Goal: Task Accomplishment & Management: Complete application form

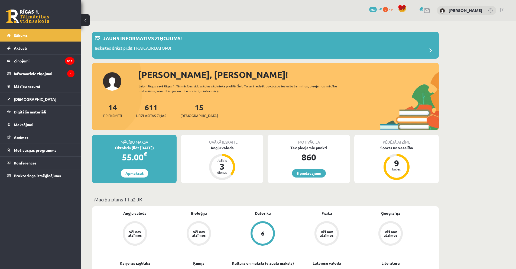
click at [317, 173] on link "6 piedāvājumi" at bounding box center [309, 173] width 34 height 8
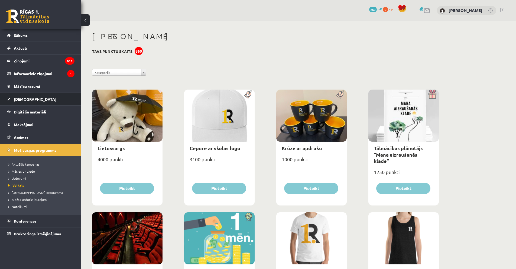
click at [49, 96] on link "[DEMOGRAPHIC_DATA]" at bounding box center [40, 99] width 67 height 12
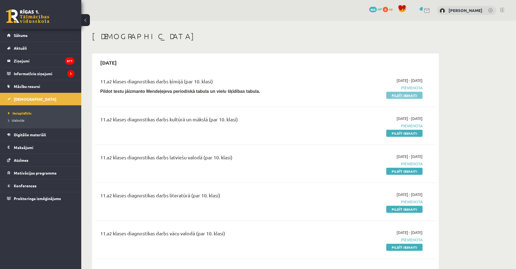
click at [395, 97] on link "Pildīt ieskaiti" at bounding box center [404, 95] width 36 height 7
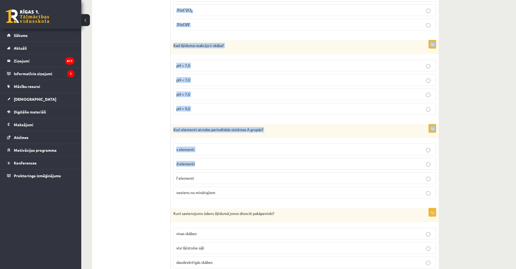
scroll to position [2417, 0]
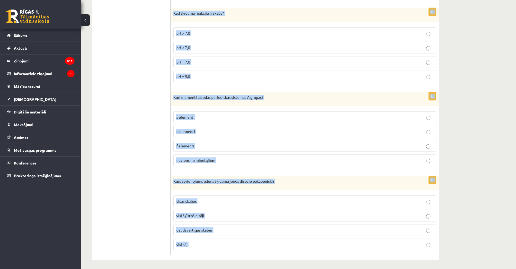
drag, startPoint x: 173, startPoint y: 115, endPoint x: 245, endPoint y: 238, distance: 142.3
copy form "Kāda veida kristālrežģis ir vielai KF? molekulu kristālrežģis atomu kristālrežģ…"
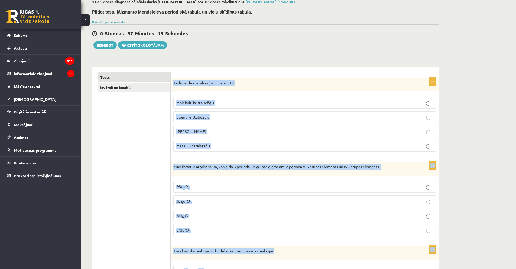
scroll to position [0, 0]
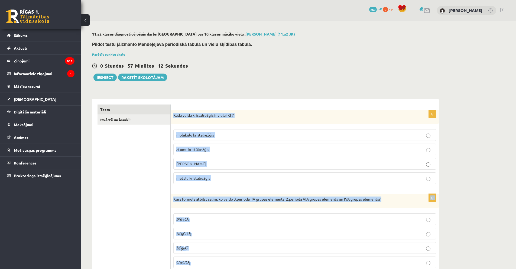
click at [182, 165] on span "jonu kristālrežģis" at bounding box center [191, 163] width 30 height 5
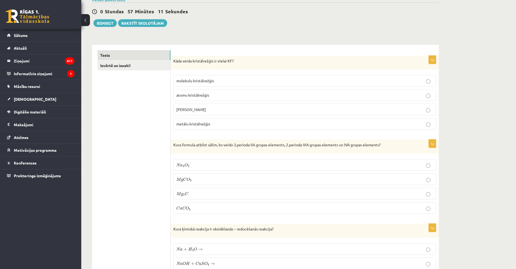
scroll to position [136, 0]
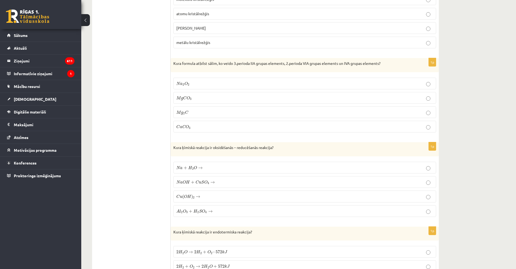
click at [180, 126] on span "a" at bounding box center [181, 127] width 2 height 2
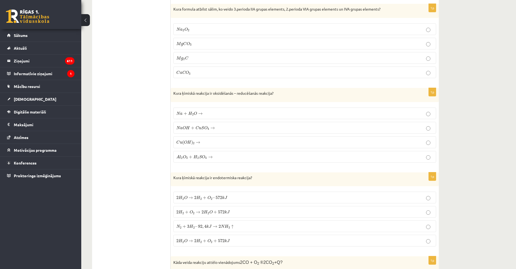
click at [182, 114] on span "a" at bounding box center [181, 113] width 2 height 2
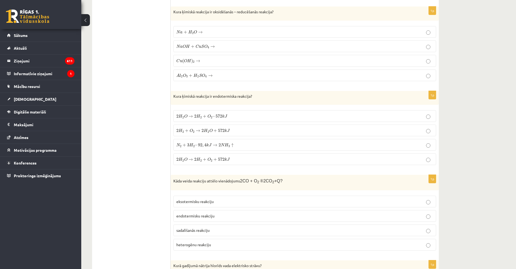
scroll to position [298, 0]
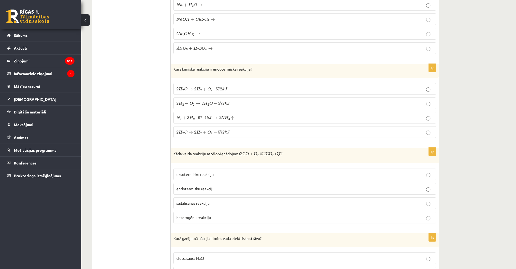
click at [180, 87] on span "H" at bounding box center [181, 89] width 4 height 4
click at [189, 136] on label "2 H 2 O → 2 H 2 + O 2 + 572 k J 2 H 2 O → 2 H 2 + O 2 + 572 k J" at bounding box center [304, 132] width 263 height 12
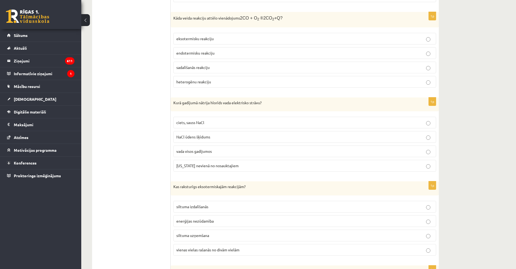
scroll to position [407, 0]
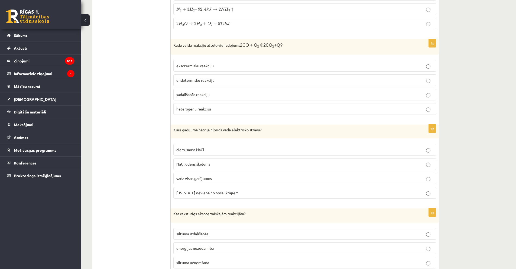
click at [186, 69] on label "eksotermisku reakciju" at bounding box center [304, 66] width 263 height 12
click at [189, 165] on span "NaCl ūdens šķīdums" at bounding box center [193, 163] width 34 height 5
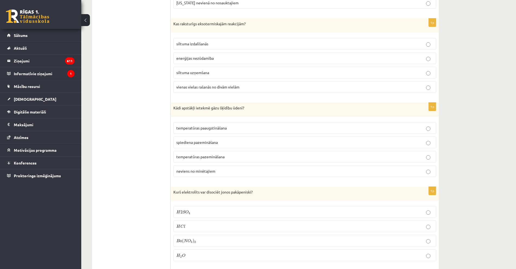
scroll to position [623, 0]
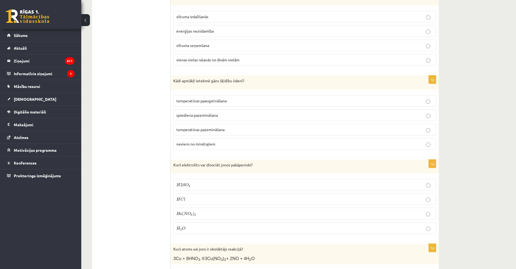
click at [183, 17] on span "siltuma izdalīšanās" at bounding box center [192, 16] width 32 height 5
drag, startPoint x: 231, startPoint y: 100, endPoint x: 228, endPoint y: 97, distance: 4.8
click at [231, 100] on p "temperatūras paaugstināšana" at bounding box center [304, 101] width 257 height 6
click at [195, 127] on span "temperatūras pazemināšana" at bounding box center [200, 129] width 48 height 5
click at [178, 183] on span "H" at bounding box center [178, 185] width 4 height 4
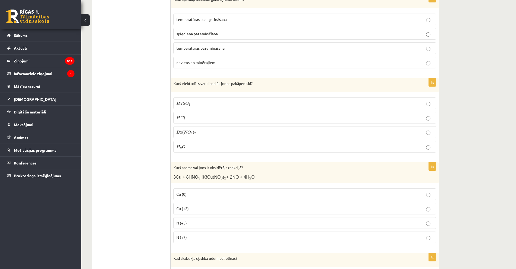
scroll to position [786, 0]
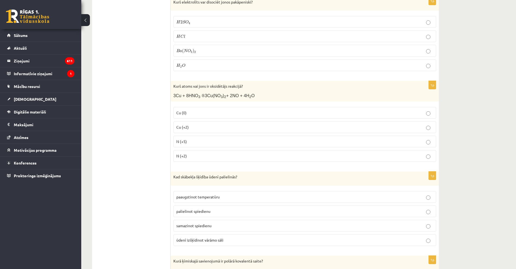
click at [186, 139] on span "N (+5)" at bounding box center [181, 141] width 11 height 5
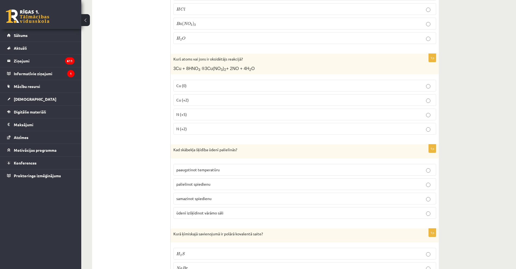
scroll to position [867, 0]
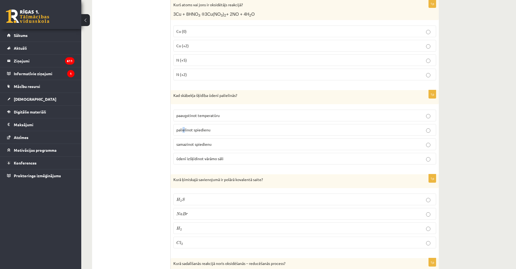
click at [184, 129] on span "palielinot spiedienu" at bounding box center [193, 129] width 34 height 5
click at [189, 127] on span "palielinot spiedienu" at bounding box center [193, 129] width 34 height 5
click at [185, 196] on p "H 2 S H 2 S" at bounding box center [304, 199] width 257 height 6
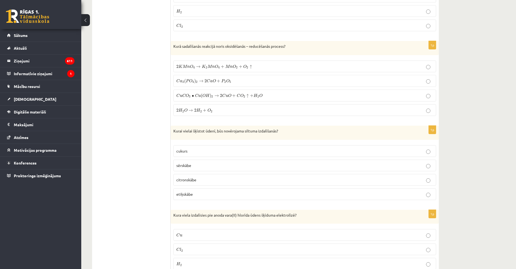
scroll to position [1030, 0]
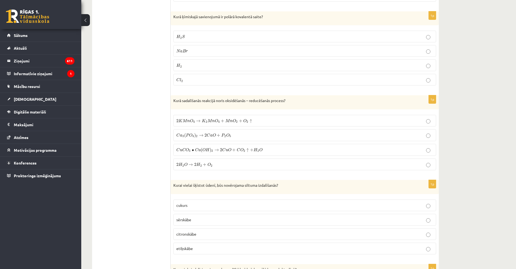
click at [183, 119] on span "M" at bounding box center [185, 121] width 5 height 4
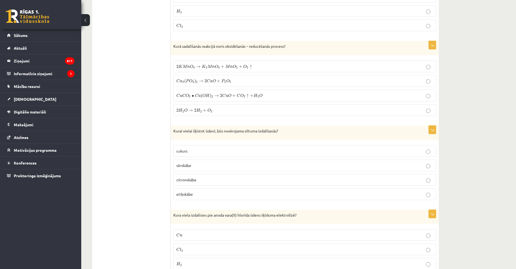
scroll to position [1111, 0]
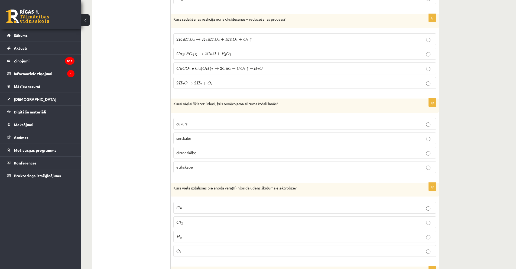
click at [190, 139] on p "sērskābe" at bounding box center [304, 138] width 257 height 6
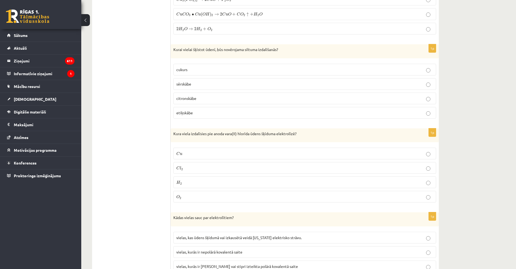
click at [185, 168] on p "C l 2 C l 2" at bounding box center [304, 168] width 257 height 6
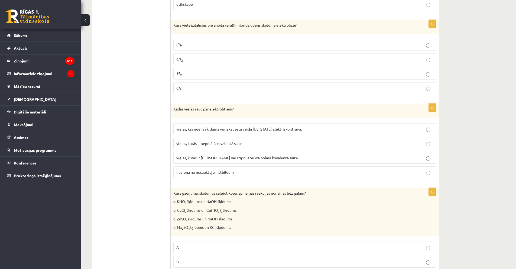
scroll to position [1328, 0]
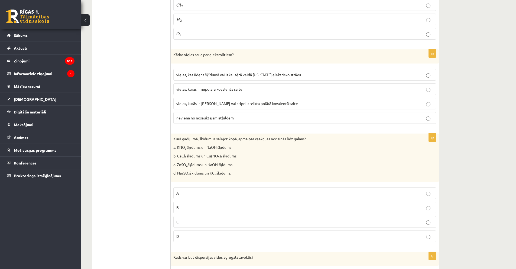
click at [213, 105] on label "vielas, kurās ir jonu saite vai stipri izteikta polārā kovalentā saite" at bounding box center [304, 104] width 263 height 12
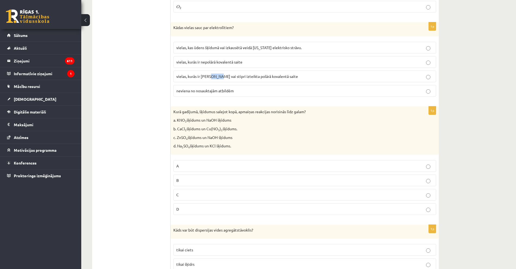
scroll to position [1409, 0]
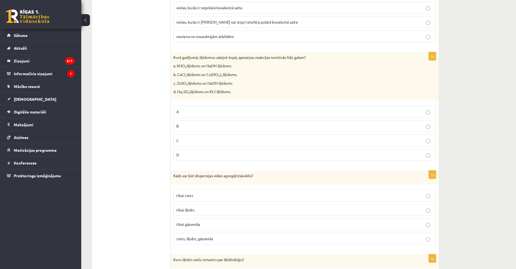
click at [185, 142] on label "C" at bounding box center [304, 140] width 263 height 12
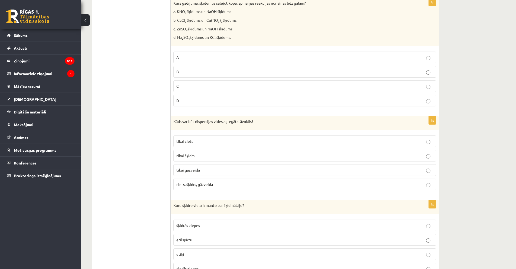
scroll to position [1491, 0]
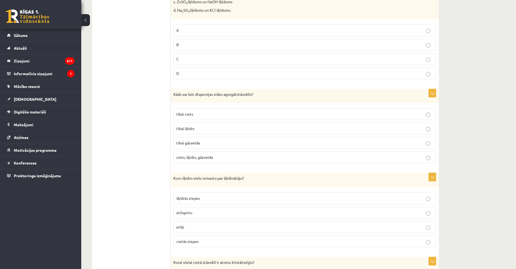
click at [205, 157] on span "ciets, šķidrs, gāzveida" at bounding box center [194, 156] width 37 height 5
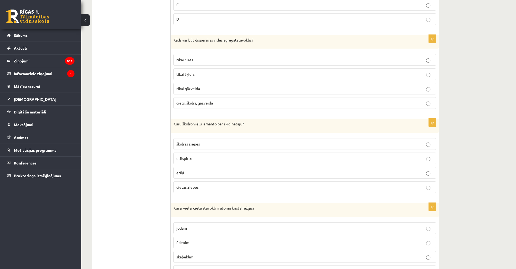
scroll to position [1599, 0]
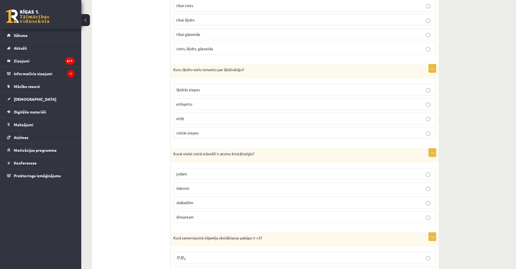
click at [192, 103] on span "etilspirtu" at bounding box center [184, 103] width 16 height 5
click at [199, 215] on p "dimantam" at bounding box center [304, 217] width 257 height 6
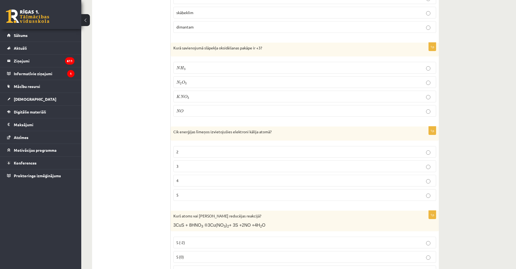
scroll to position [1816, 0]
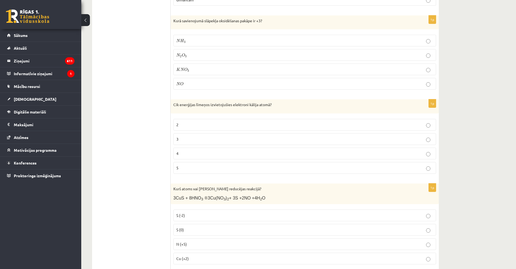
click at [186, 55] on span "3" at bounding box center [186, 56] width 2 height 2
click at [190, 153] on p "4" at bounding box center [304, 153] width 257 height 6
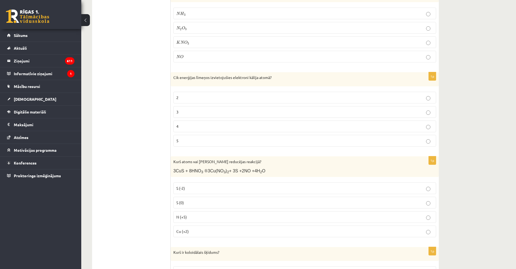
click at [189, 220] on label "N (+5)" at bounding box center [304, 217] width 263 height 12
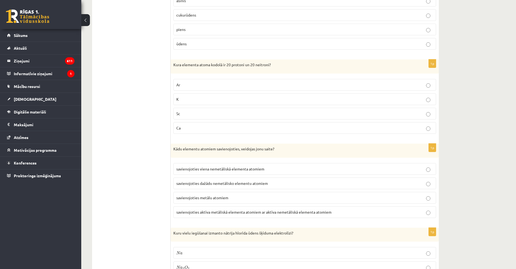
scroll to position [2087, 0]
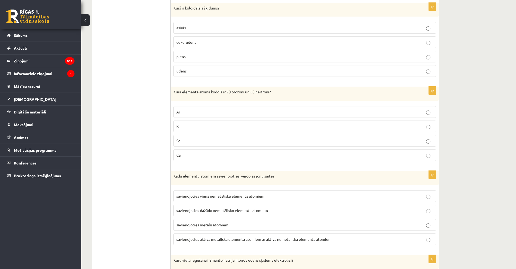
click at [186, 58] on label "piens" at bounding box center [304, 57] width 263 height 12
click at [194, 155] on p "Ca" at bounding box center [304, 155] width 257 height 6
drag, startPoint x: 225, startPoint y: 241, endPoint x: 201, endPoint y: 221, distance: 31.8
click at [224, 241] on label "savienojoties aktīva metāliskā elementa atomiem ar aktīva nemetāliskā elementa …" at bounding box center [304, 239] width 263 height 12
click at [193, 244] on fieldset "savienojoties viena nemetāliskā elementa atomiem savienojoties dažādu nemetālis…" at bounding box center [304, 216] width 263 height 59
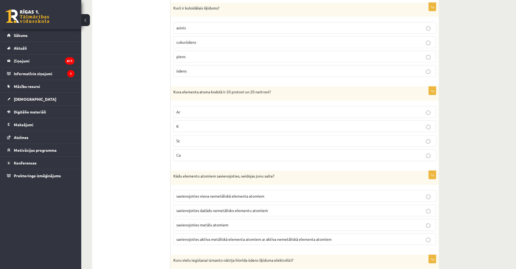
click at [190, 241] on label "savienojoties aktīva metāliskā elementa atomiem ar aktīva nemetāliskā elementa …" at bounding box center [304, 239] width 263 height 12
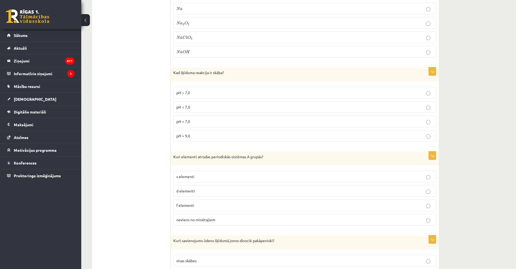
scroll to position [2304, 0]
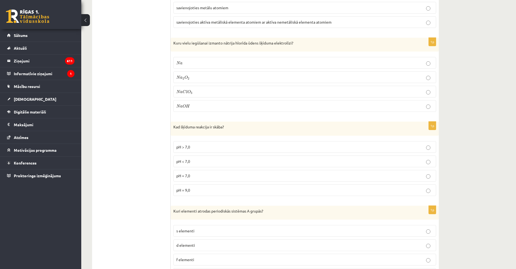
click at [198, 107] on p "N a O H N a O H" at bounding box center [304, 106] width 257 height 6
click at [197, 159] on p "pH < 7,0" at bounding box center [304, 161] width 257 height 6
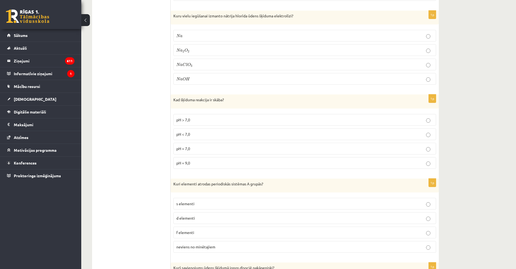
scroll to position [2385, 0]
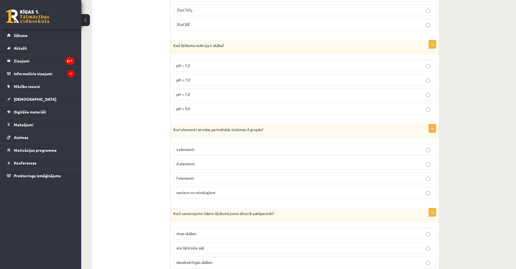
click at [191, 148] on span "s elementi" at bounding box center [185, 149] width 18 height 5
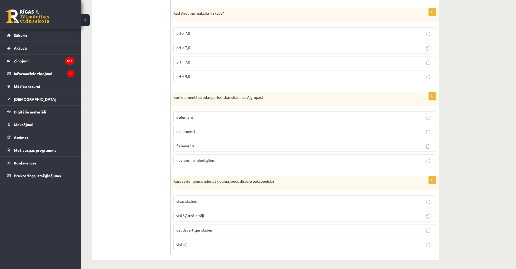
click at [195, 229] on span "daudzvērtīgās skābes" at bounding box center [194, 229] width 36 height 5
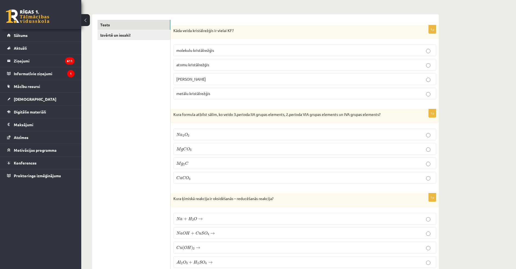
scroll to position [0, 0]
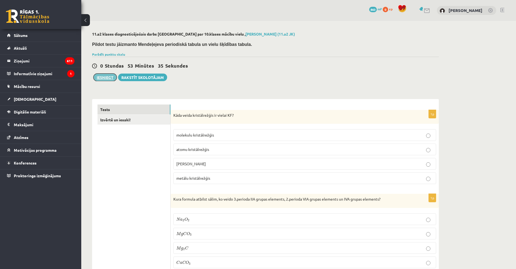
click at [113, 75] on button "Iesniegt" at bounding box center [105, 77] width 23 height 8
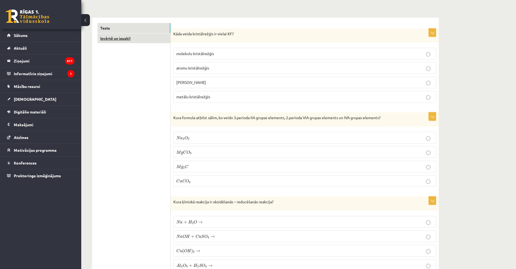
click at [146, 38] on link "Izvērtē un iesaki!" at bounding box center [134, 38] width 73 height 10
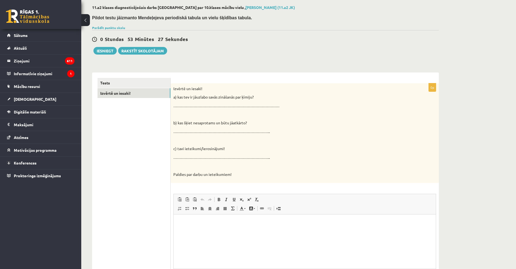
scroll to position [54, 0]
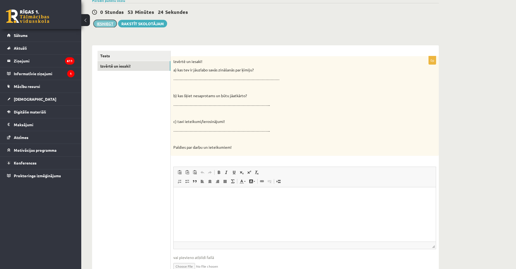
click at [105, 25] on button "Iesniegt" at bounding box center [105, 24] width 23 height 8
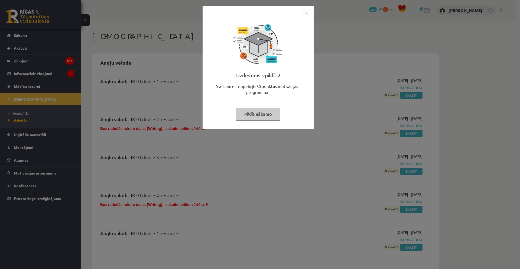
click at [306, 15] on img "Close" at bounding box center [306, 13] width 8 height 8
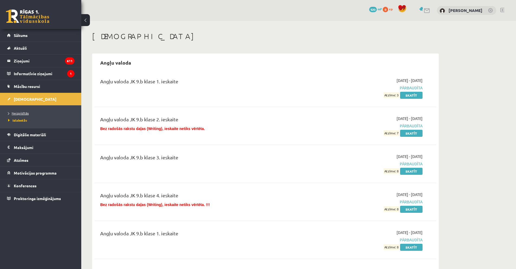
click at [24, 111] on link "Neizpildītās" at bounding box center [42, 113] width 68 height 5
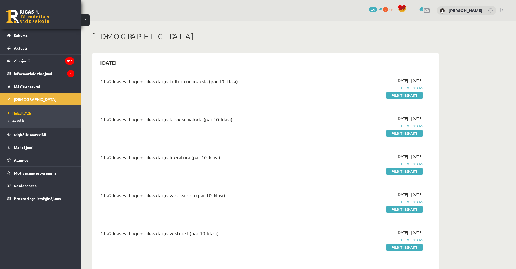
drag, startPoint x: 398, startPoint y: 93, endPoint x: 276, endPoint y: 33, distance: 136.1
click at [398, 93] on link "Pildīt ieskaiti" at bounding box center [404, 95] width 36 height 7
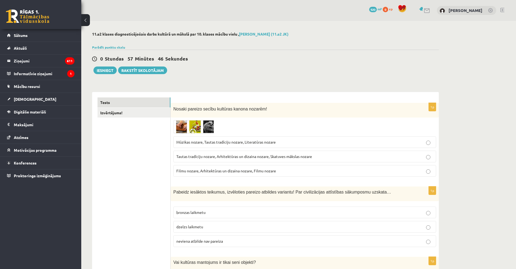
click at [192, 126] on img at bounding box center [193, 126] width 41 height 13
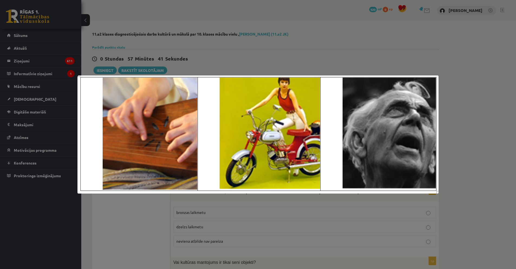
click at [212, 51] on div at bounding box center [258, 134] width 516 height 269
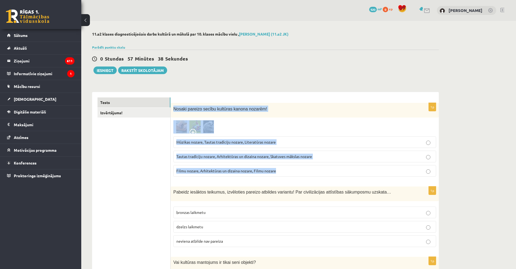
drag, startPoint x: 180, startPoint y: 108, endPoint x: 279, endPoint y: 172, distance: 117.8
click at [279, 172] on div "1p Nosaki pareizo secību kultūras kanona nozarēm! Mūzikas nozare, Tautas tradīc…" at bounding box center [305, 142] width 268 height 78
copy div "Nosaki pareizo secību kultūras kanona nozarēm! Mūzikas nozare, Tautas tradīciju…"
drag, startPoint x: 196, startPoint y: 130, endPoint x: 190, endPoint y: 125, distance: 8.2
click at [190, 125] on img at bounding box center [193, 126] width 41 height 13
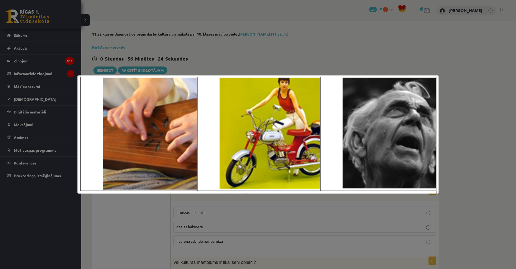
click at [143, 205] on div at bounding box center [258, 134] width 516 height 269
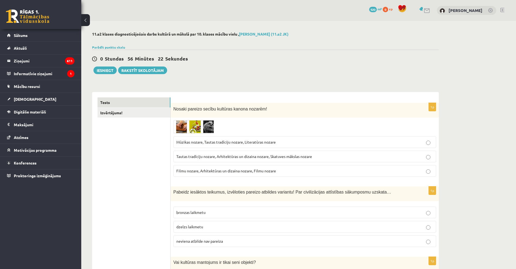
click at [183, 129] on img at bounding box center [193, 126] width 41 height 13
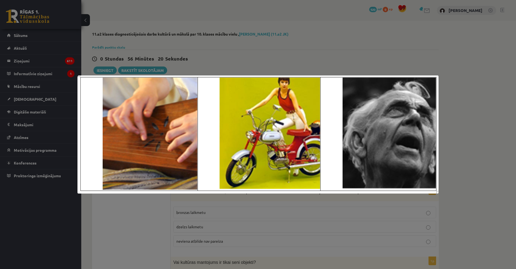
click at [162, 211] on div at bounding box center [258, 134] width 516 height 269
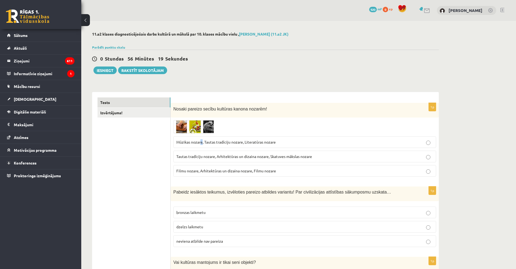
click at [202, 147] on label "Mūzikas nozare, Tautas tradīciju nozare, Literatūras nozare" at bounding box center [304, 142] width 263 height 12
click at [189, 144] on span "Mūzikas nozare, Tautas tradīciju nozare, Literatūras nozare" at bounding box center [225, 141] width 99 height 5
click at [188, 132] on img at bounding box center [193, 126] width 41 height 13
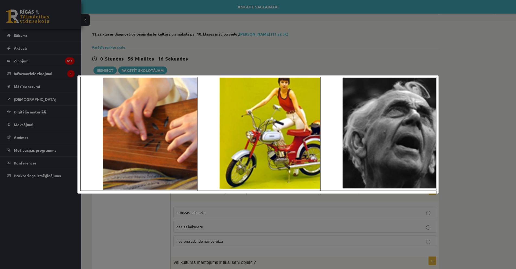
click at [159, 207] on div at bounding box center [258, 134] width 516 height 269
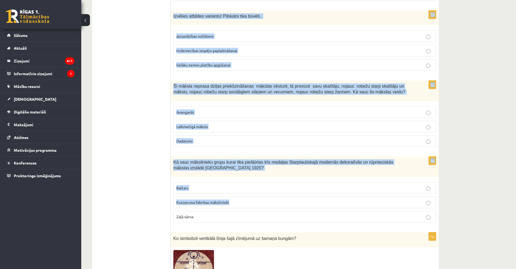
scroll to position [1057, 0]
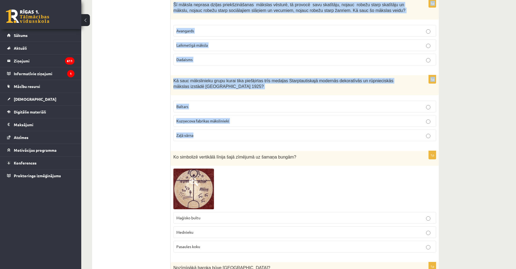
drag, startPoint x: 178, startPoint y: 110, endPoint x: 347, endPoint y: 127, distance: 170.2
click at [347, 127] on form "1p Nosaki pareizo secību kultūras kanona nozarēm! Mūzikas nozare, Tautas tradīc…" at bounding box center [304, 180] width 257 height 2281
copy form "Pabeidz iesāktos teikumus, izvēloties pareizo atbildes variantu! Par civilizāci…"
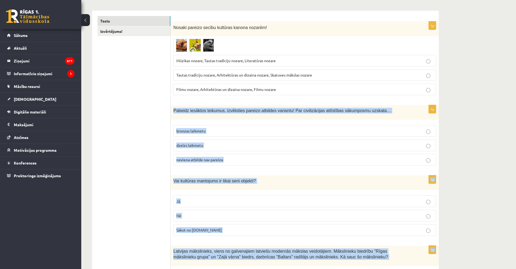
scroll to position [54, 0]
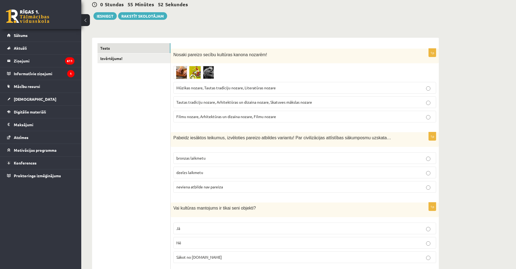
click at [182, 187] on span "neviena atbilde nav pareiza" at bounding box center [199, 186] width 47 height 5
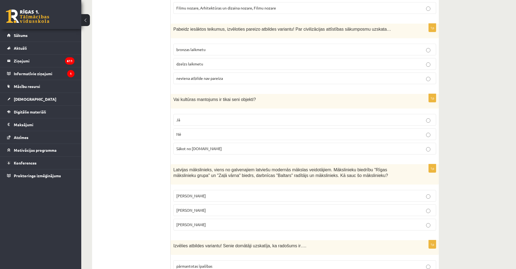
scroll to position [190, 0]
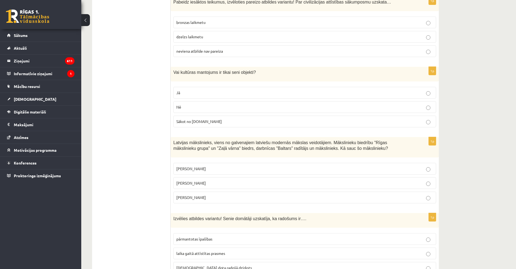
click at [196, 109] on p "Nē" at bounding box center [304, 107] width 257 height 6
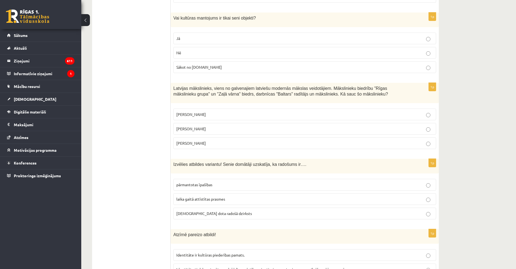
scroll to position [298, 0]
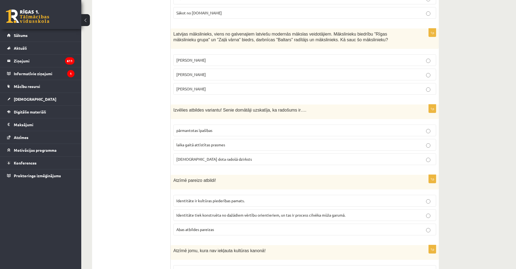
click at [175, 72] on label "Romāns Suta" at bounding box center [304, 75] width 263 height 12
click at [180, 157] on span "dieva dota radošā dzirksts" at bounding box center [214, 158] width 76 height 5
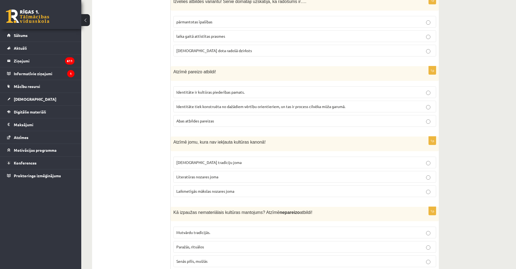
click at [194, 125] on label "Abas atbildes pareizas" at bounding box center [304, 121] width 263 height 12
click at [204, 189] on span "Laikmetīgās mākslas nozares joma" at bounding box center [205, 190] width 58 height 5
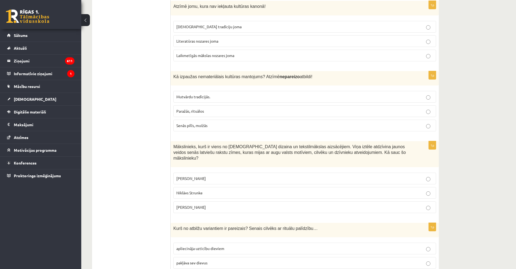
scroll to position [569, 0]
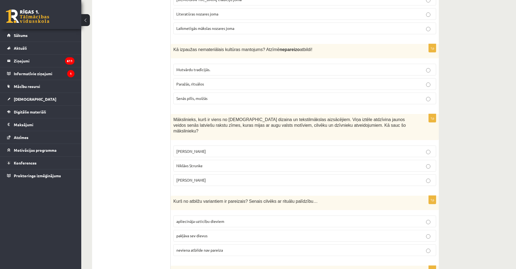
click at [189, 101] on p "Senās pilīs, muižās" at bounding box center [304, 98] width 257 height 6
click at [196, 149] on span "Ansis Cīrulis" at bounding box center [191, 151] width 30 height 5
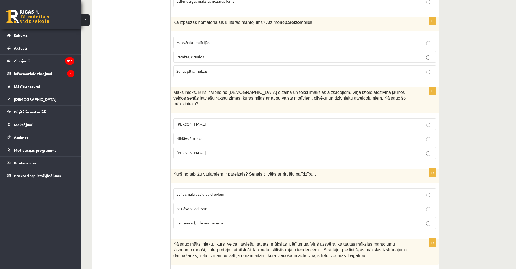
scroll to position [650, 0]
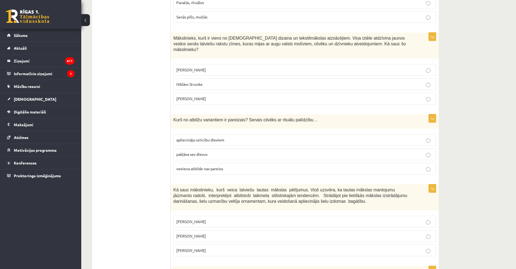
click at [186, 134] on label "apliecināja uzticību dieviem" at bounding box center [304, 140] width 263 height 12
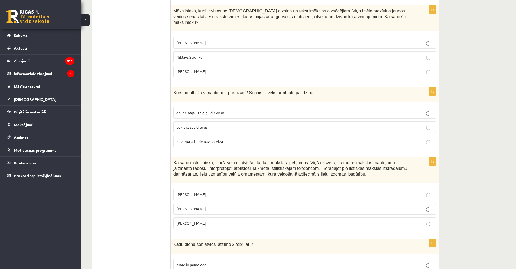
click at [185, 206] on span "Jūlijs Madernieks" at bounding box center [191, 208] width 30 height 5
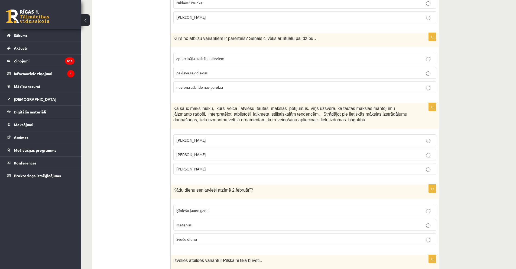
scroll to position [786, 0]
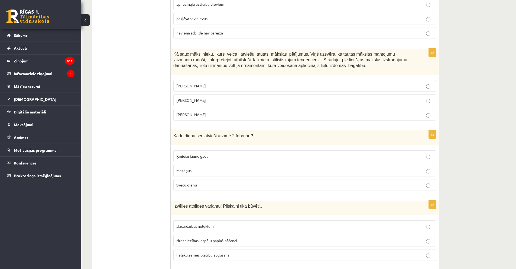
click at [181, 179] on label "Sveču dienu" at bounding box center [304, 185] width 263 height 12
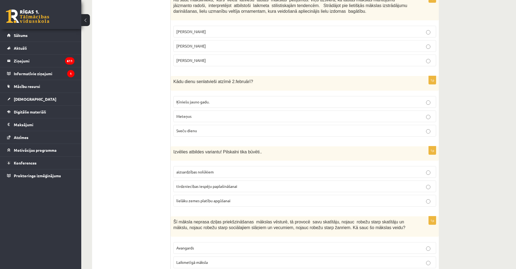
click at [181, 180] on label "tirdzniecības iespēju paplašināšanai" at bounding box center [304, 186] width 263 height 12
click at [181, 169] on label "aizsardzības nolūkiem" at bounding box center [304, 172] width 263 height 12
click at [185, 125] on label "Sveču dienu" at bounding box center [304, 131] width 263 height 12
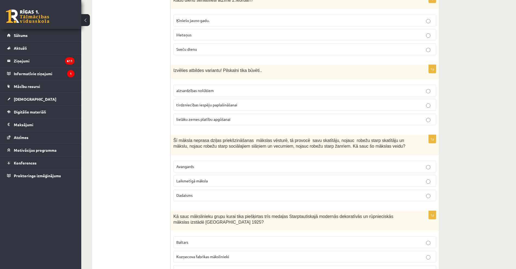
click at [183, 178] on span "Laikmetīgā māksla" at bounding box center [191, 180] width 31 height 5
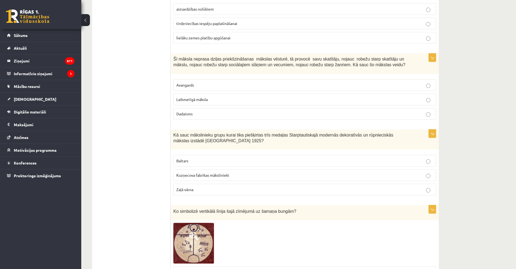
click at [185, 158] on span "Baltars" at bounding box center [182, 160] width 12 height 5
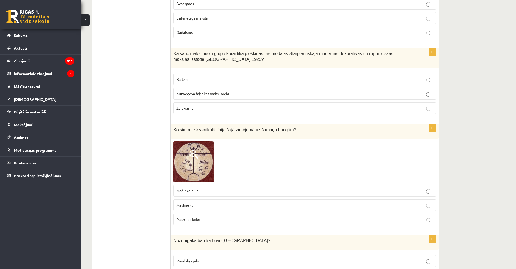
scroll to position [1111, 0]
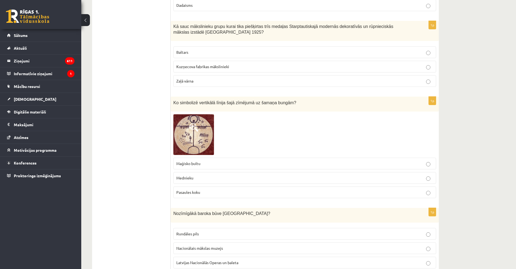
click at [192, 127] on img at bounding box center [193, 134] width 41 height 41
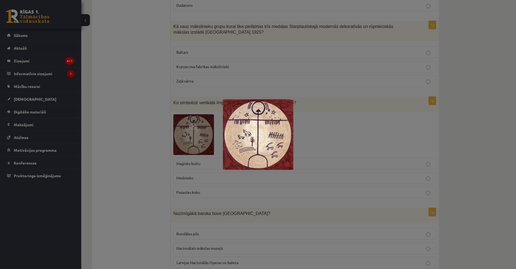
drag, startPoint x: 352, startPoint y: 159, endPoint x: 313, endPoint y: 173, distance: 40.7
click at [351, 159] on div at bounding box center [258, 134] width 516 height 269
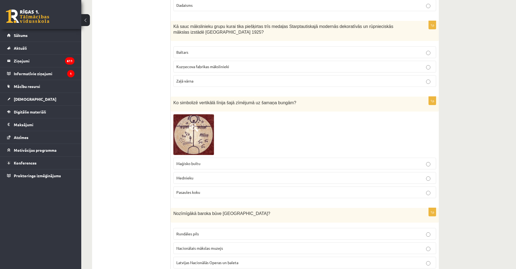
click at [221, 191] on label "Pasaules koku" at bounding box center [304, 192] width 263 height 12
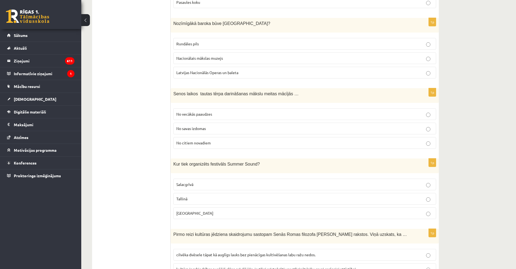
drag, startPoint x: 170, startPoint y: 98, endPoint x: 244, endPoint y: 97, distance: 74.0
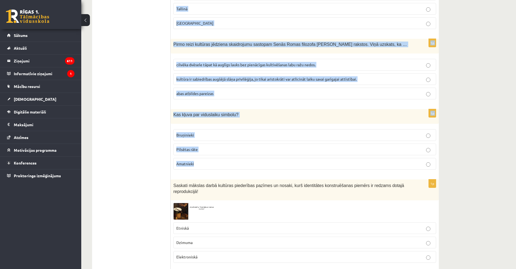
scroll to position [1518, 0]
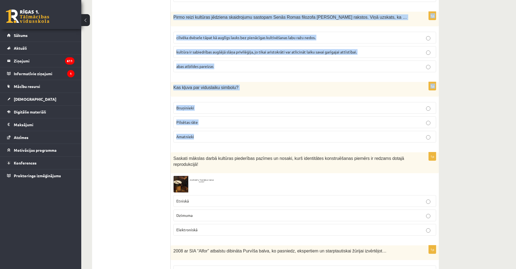
drag, startPoint x: 172, startPoint y: 97, endPoint x: 241, endPoint y: 128, distance: 75.2
copy form "Nozīmīgākā baroka būve Latvijā? Rundāles pils Nacionālais mākslas muzejs Latvij…"
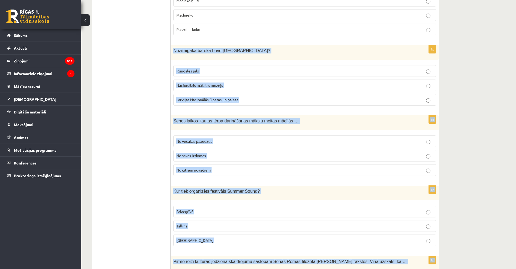
scroll to position [1165, 0]
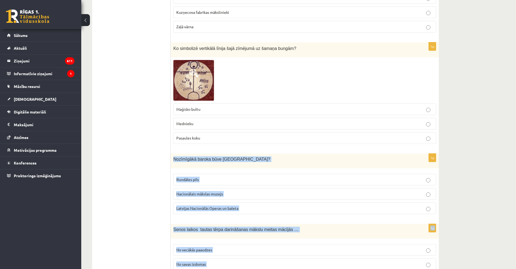
click at [194, 177] on span "Rundāles pils" at bounding box center [187, 179] width 22 height 5
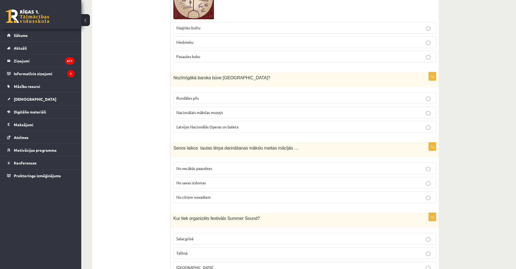
scroll to position [1274, 0]
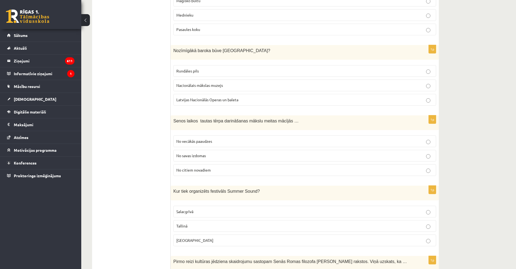
drag, startPoint x: 179, startPoint y: 133, endPoint x: 154, endPoint y: 97, distance: 44.7
click at [178, 135] on label "No vecākās paaudzes" at bounding box center [304, 141] width 263 height 12
click at [207, 138] on span "No vecākās paaudzes" at bounding box center [194, 140] width 36 height 5
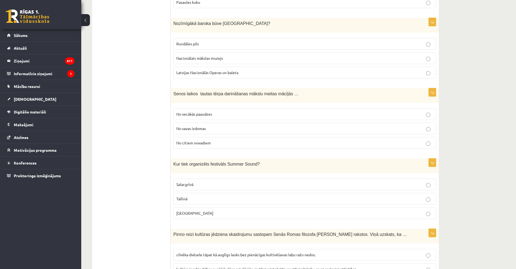
scroll to position [1328, 0]
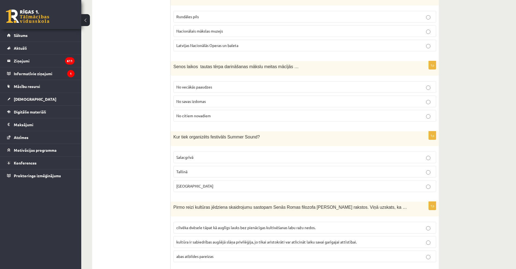
click at [184, 183] on span "Liepājā" at bounding box center [194, 185] width 37 height 5
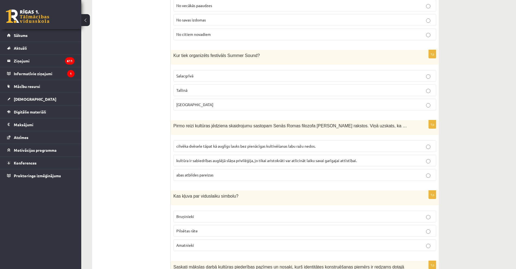
click at [198, 140] on label "cilvēka dvēsele tāpat kā auglīgs lauks bez pienācīgas kultivēšanas labu ražu ne…" at bounding box center [304, 146] width 263 height 12
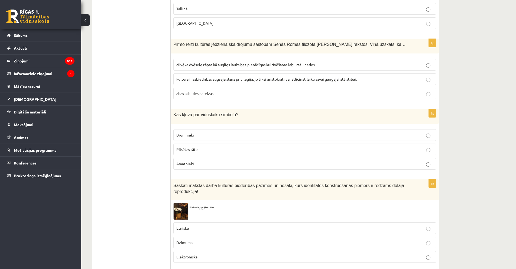
scroll to position [1518, 0]
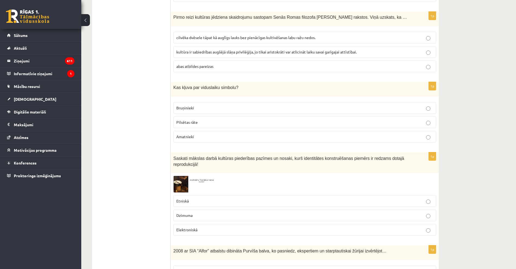
click at [189, 105] on span "Bruņinieki" at bounding box center [185, 107] width 18 height 5
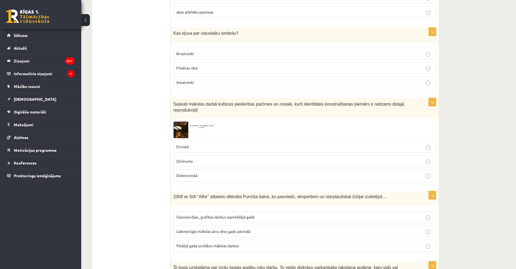
click at [175, 121] on img at bounding box center [193, 129] width 41 height 17
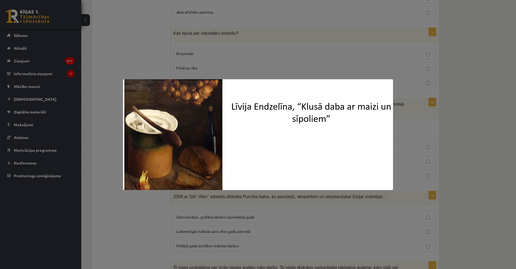
click at [126, 202] on div at bounding box center [258, 134] width 516 height 269
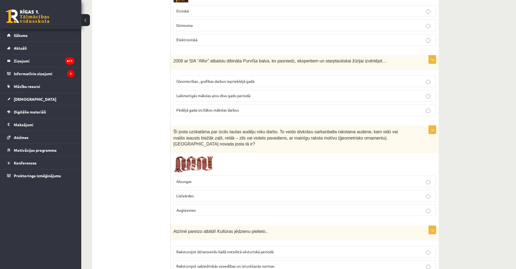
scroll to position [1653, 0]
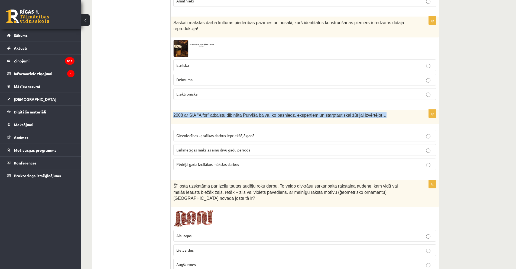
drag, startPoint x: 174, startPoint y: 103, endPoint x: 368, endPoint y: 100, distance: 194.6
click at [368, 109] on div "2008 ar SIA “Alfor” atbalstu dibināta Purvīša balva, ko pasniedz, ekspertiem un…" at bounding box center [305, 116] width 268 height 15
copy span "2008 ar SIA “Alfor” atbalstu dibināta Purvīša balva, ko pasniedz, ekspertiem un…"
click at [172, 109] on div "2008 ar SIA “Alfor” atbalstu dibināta Purvīša balva, ko pasniedz, ekspertiem un…" at bounding box center [305, 116] width 268 height 15
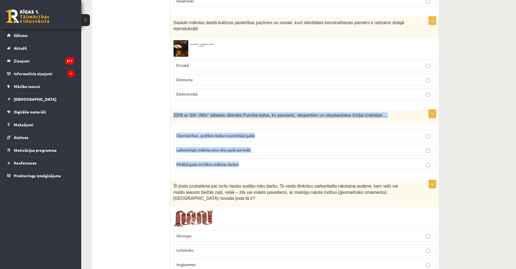
drag, startPoint x: 172, startPoint y: 104, endPoint x: 325, endPoint y: 148, distance: 158.9
click at [325, 148] on div "1p 2008 ar SIA “Alfor” atbalstu dibināta Purvīša balva, ko pasniedz, ekspertiem…" at bounding box center [305, 141] width 268 height 65
copy div "2008 ar SIA “Alfor” atbalstu dibināta Purvīša balva, ko pasniedz, ekspertiem un…"
click at [191, 147] on span "Laikmetīgās mākslas ainu divu gadu periodā" at bounding box center [213, 149] width 74 height 5
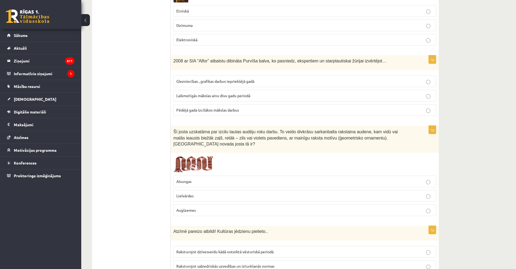
scroll to position [1735, 0]
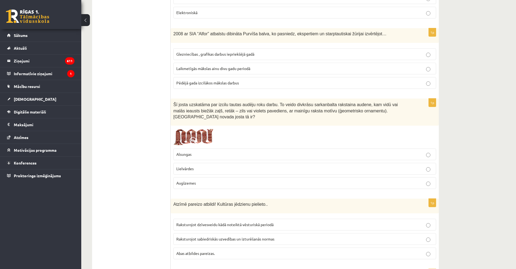
click at [184, 128] on img at bounding box center [193, 136] width 41 height 17
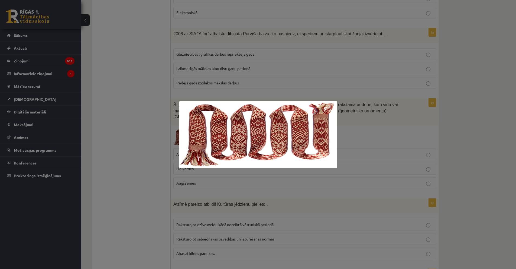
click at [138, 144] on div at bounding box center [258, 134] width 516 height 269
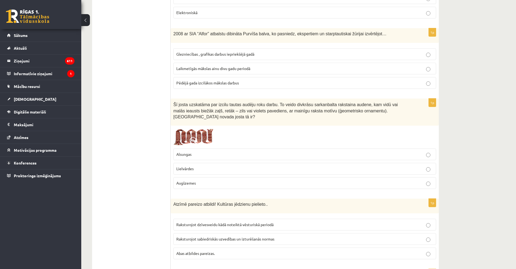
click at [203, 128] on img at bounding box center [193, 136] width 41 height 17
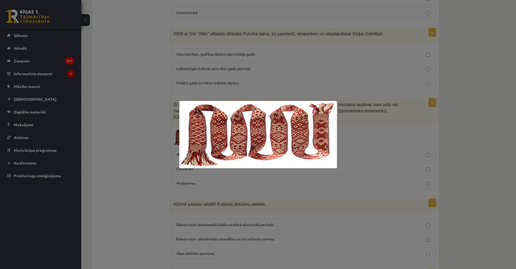
click at [418, 69] on div at bounding box center [258, 134] width 516 height 269
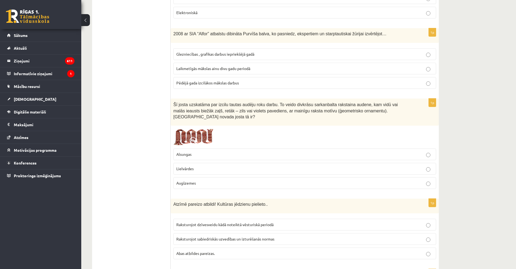
click at [254, 166] on p "Lielvārdes" at bounding box center [304, 169] width 257 height 6
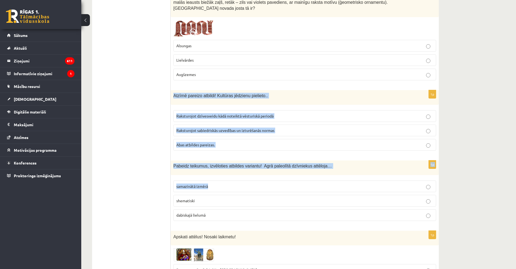
scroll to position [1897, 0]
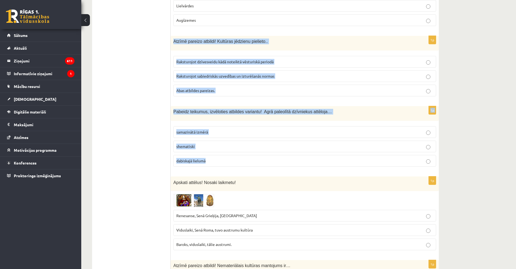
drag, startPoint x: 173, startPoint y: 134, endPoint x: 291, endPoint y: 141, distance: 118.3
copy form "Atzīmē pareizo atbildi! Kultūras jēdzienu pielieto.. Raksturojot dzīvesveidu kā…"
click at [183, 123] on fieldset "samazinātā izmērā shematiski dabiskajā lielumā" at bounding box center [304, 145] width 263 height 45
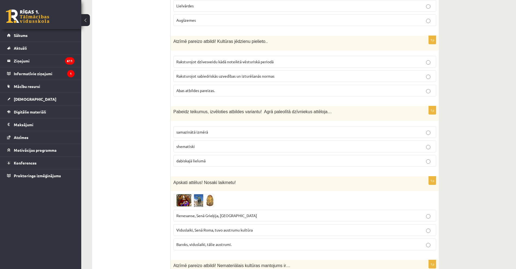
click at [190, 88] on span "Abas atbildes pareizas." at bounding box center [195, 90] width 38 height 5
click at [171, 138] on div "1p Pabeidz teikumus, izvēloties atbildes variantu! Agrā paleolītā dzīvniekus at…" at bounding box center [305, 138] width 268 height 65
click at [178, 158] on span "dabiskajā lielumā" at bounding box center [190, 160] width 29 height 5
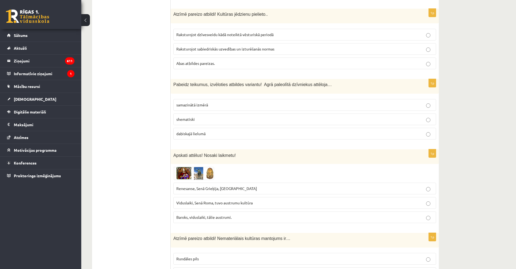
scroll to position [1951, 0]
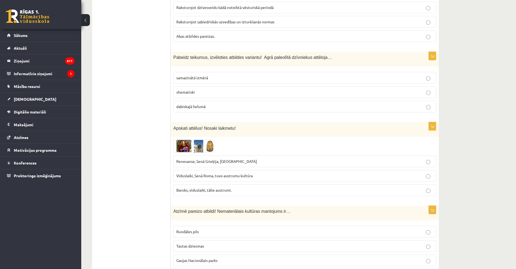
click at [190, 139] on img at bounding box center [193, 145] width 41 height 13
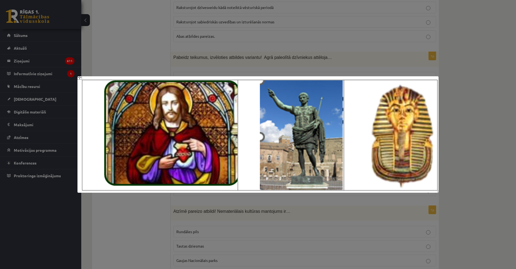
click at [469, 62] on div at bounding box center [258, 134] width 516 height 269
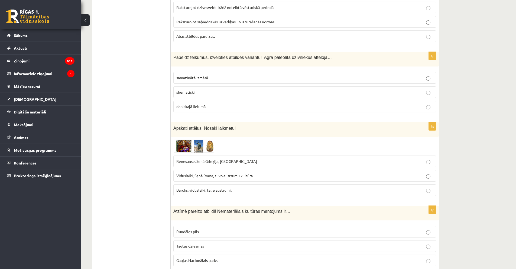
click at [195, 148] on span at bounding box center [194, 152] width 9 height 9
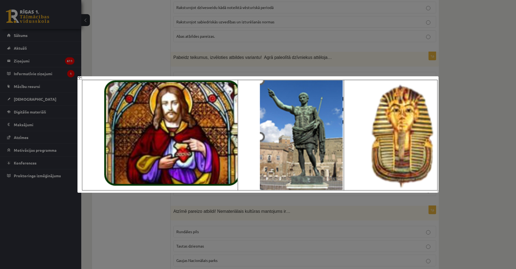
click at [426, 118] on img at bounding box center [259, 134] width 362 height 117
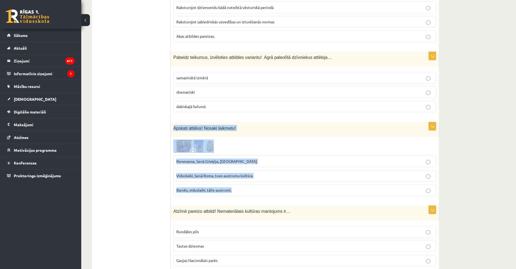
drag, startPoint x: 184, startPoint y: 110, endPoint x: 252, endPoint y: 168, distance: 89.8
click at [252, 168] on div "1p Apskati attēlus! Nosaki laikmetu! Renesanse, Senā Grieķija, Ēģipte Viduslaik…" at bounding box center [305, 161] width 268 height 78
copy div "Apskati attēlus! Nosaki laikmetu! Renesanse, Senā Grieķija, Ēģipte Viduslaiki, …"
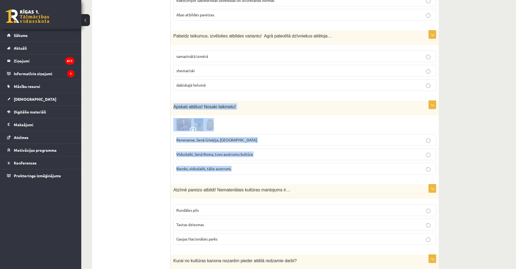
scroll to position [1919, 0]
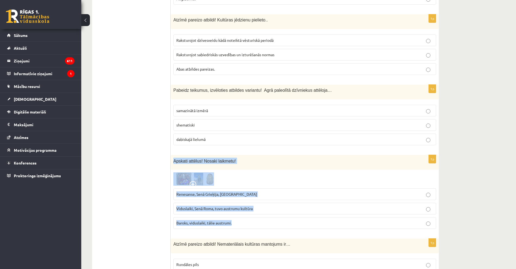
copy div "Apskati attēlus! Nosaki laikmetu! Renesanse, Senā Grieķija, Ēģipte Viduslaiki, …"
click at [190, 206] on span "Viduslaiki, Senā Roma, tuvo austrumu kultūra" at bounding box center [214, 208] width 76 height 5
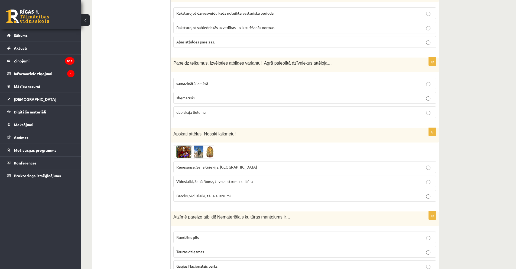
scroll to position [2027, 0]
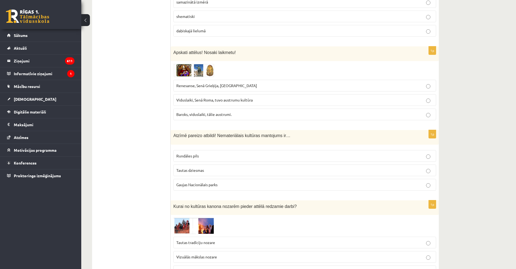
drag, startPoint x: 170, startPoint y: 116, endPoint x: 290, endPoint y: 124, distance: 119.8
click at [287, 130] on div "Atzīmē pareizo atbildi! Nemateriālais kultūras mantojums ir…" at bounding box center [305, 137] width 268 height 15
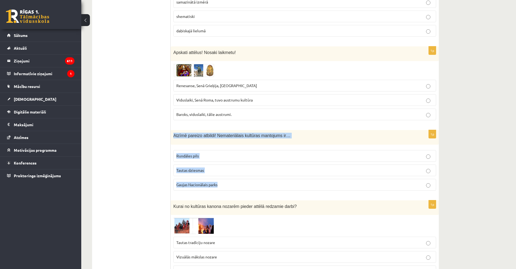
drag, startPoint x: 177, startPoint y: 117, endPoint x: 274, endPoint y: 161, distance: 106.7
click at [274, 161] on div "1p Atzīmē pareizo atbildi! Nemateriālais kultūras mantojums ir… Rundāles pils T…" at bounding box center [305, 162] width 268 height 65
copy div "Atzīmē pareizo atbildi! Nemateriālais kultūras mantojums ir… Rundāles pils Taut…"
click at [201, 164] on label "Tautas dziesmas" at bounding box center [304, 170] width 263 height 12
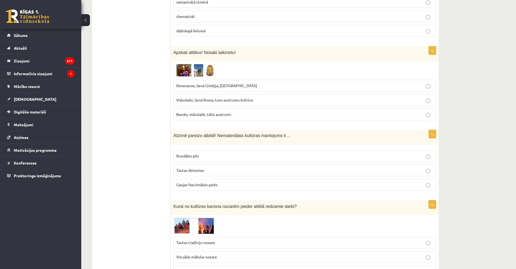
scroll to position [2108, 0]
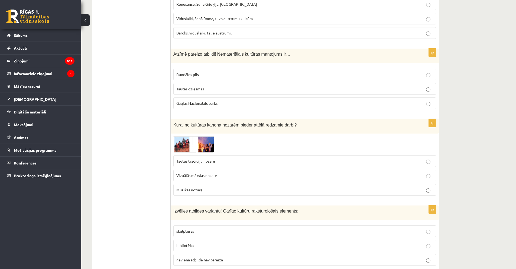
click at [183, 136] on img at bounding box center [193, 144] width 41 height 16
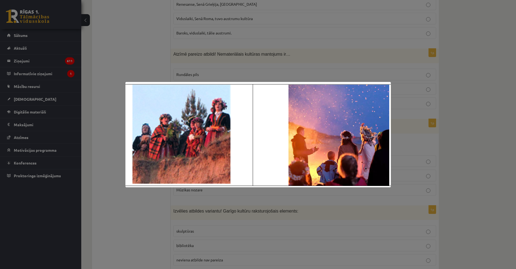
click at [113, 49] on div at bounding box center [258, 134] width 516 height 269
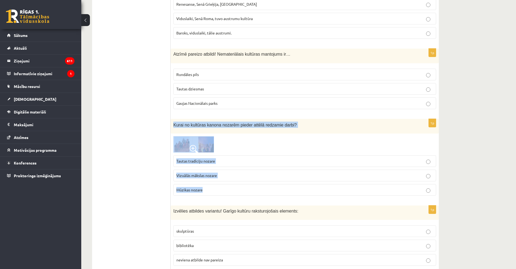
drag, startPoint x: 172, startPoint y: 107, endPoint x: 288, endPoint y: 166, distance: 130.3
click at [288, 166] on div "1p Kurai no kultūras kanona nozarēm pieder attēlā redzamie darbi? Tautas tradīc…" at bounding box center [305, 159] width 268 height 81
copy div "Kurai no kultūras kanona nozarēm pieder attēlā redzamie darbi? Tautas tradīciju…"
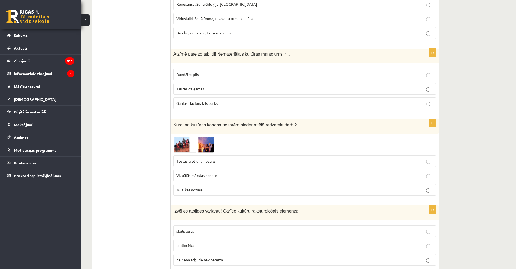
click at [189, 155] on label "Tautas tradīciju nozare" at bounding box center [304, 161] width 263 height 12
drag, startPoint x: 170, startPoint y: 193, endPoint x: 283, endPoint y: 201, distance: 113.6
click at [282, 205] on div "Izvēlies atbildes variantu! Garīgo kultūru raksturojošais elements:" at bounding box center [305, 212] width 268 height 15
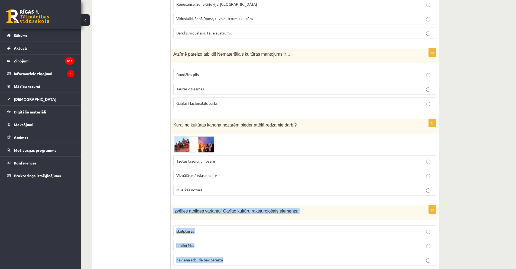
drag, startPoint x: 173, startPoint y: 193, endPoint x: 289, endPoint y: 235, distance: 122.8
click at [289, 235] on div "1p Izvēlies atbildes variantu! Garīgo kultūru raksturojošais elements: skulptūr…" at bounding box center [305, 237] width 268 height 65
click at [182, 239] on label "bibliotēka" at bounding box center [304, 245] width 263 height 12
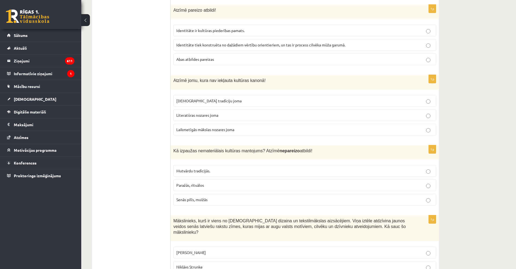
scroll to position [0, 0]
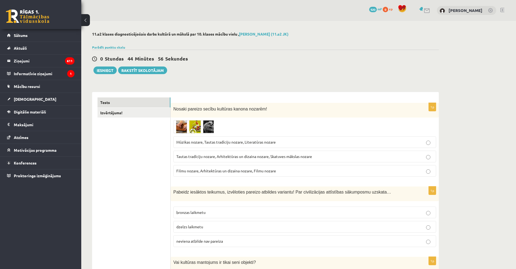
click at [95, 64] on div "0 Stundas 44 Minūtes 56 Sekundes Ieskaite saglabāta! Iesniegt Rakstīt skolotājam" at bounding box center [265, 62] width 347 height 24
click at [101, 67] on button "Iesniegt" at bounding box center [105, 70] width 23 height 8
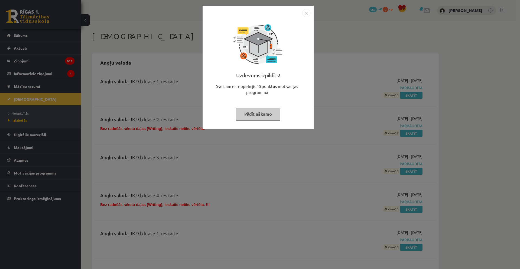
click at [308, 11] on img "Close" at bounding box center [306, 13] width 8 height 8
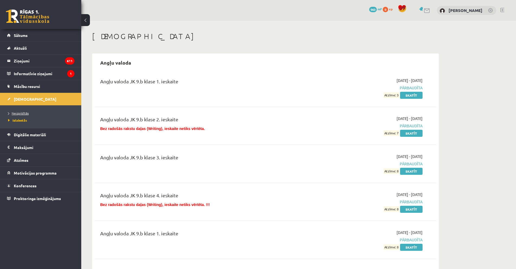
click at [22, 112] on span "Neizpildītās" at bounding box center [18, 113] width 21 height 4
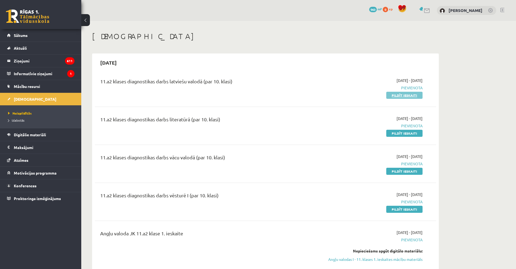
click at [392, 94] on link "Pildīt ieskaiti" at bounding box center [404, 95] width 36 height 7
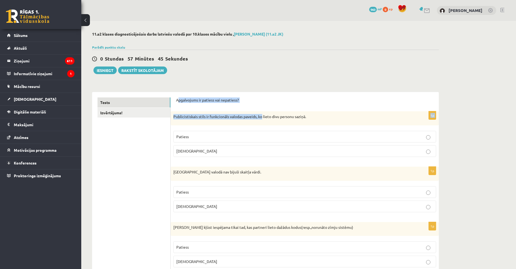
drag, startPoint x: 178, startPoint y: 100, endPoint x: 240, endPoint y: 102, distance: 62.3
click at [260, 106] on div "Apgalvojums ir patiess vai nepatiess?" at bounding box center [304, 101] width 257 height 9
drag, startPoint x: 228, startPoint y: 100, endPoint x: 221, endPoint y: 102, distance: 7.2
click at [227, 101] on p "Apgalvojums ir patiess vai nepatiess?" at bounding box center [304, 99] width 257 height 5
click at [176, 99] on p "Apgalvojums ir patiess vai nepatiess?" at bounding box center [304, 99] width 257 height 5
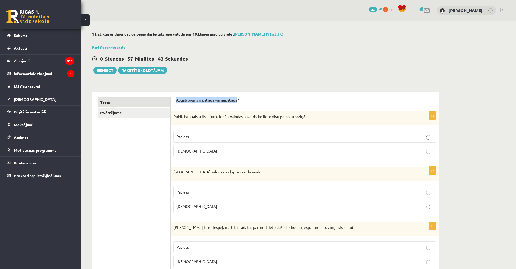
drag, startPoint x: 176, startPoint y: 100, endPoint x: 242, endPoint y: 102, distance: 66.7
click at [236, 102] on p "Apgalvojums ir patiess vai nepatiess?" at bounding box center [304, 99] width 257 height 5
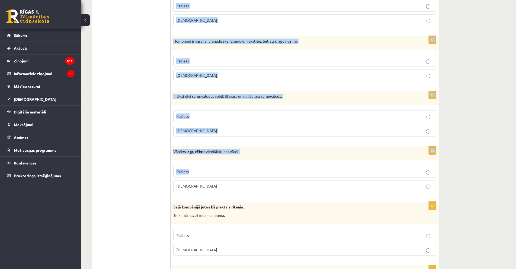
scroll to position [1526, 0]
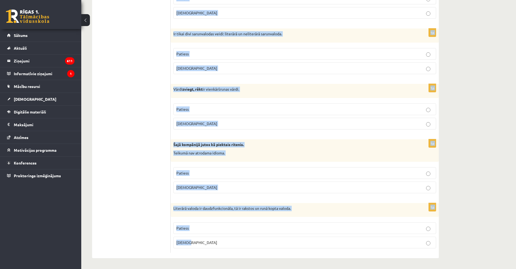
drag, startPoint x: 176, startPoint y: 100, endPoint x: 237, endPoint y: 253, distance: 165.0
copy form "Apgalvojums ir patiess vai nepatiess? 1p Publicistiskais stils ir funkcionāls v…"
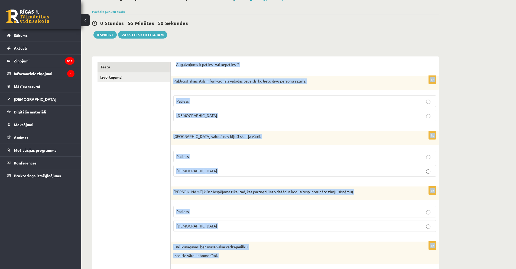
scroll to position [0, 0]
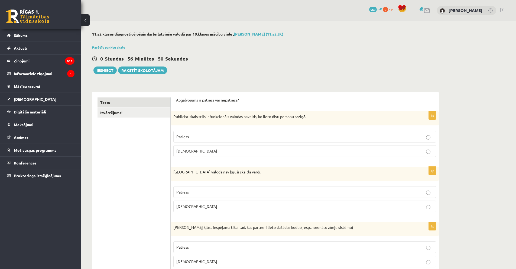
click at [182, 147] on label "Aplams" at bounding box center [304, 151] width 263 height 12
click at [180, 149] on span "Aplams" at bounding box center [196, 150] width 41 height 5
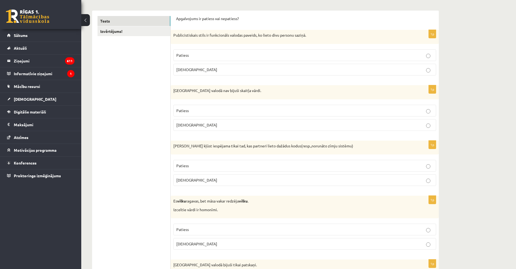
click at [179, 114] on label "Patiess" at bounding box center [304, 111] width 263 height 12
click at [186, 183] on label "Aplams" at bounding box center [304, 180] width 263 height 12
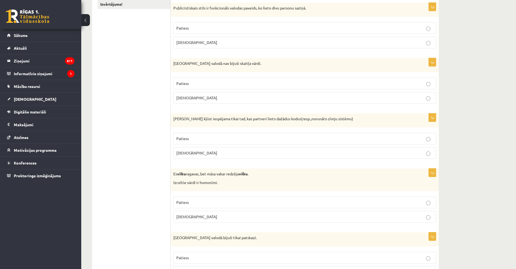
scroll to position [136, 0]
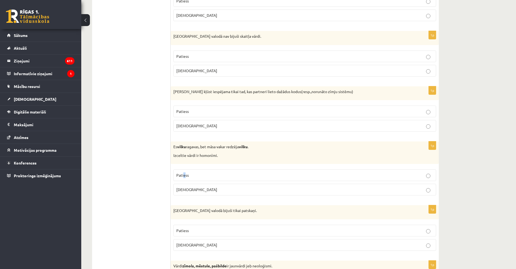
click at [185, 176] on span "Patiess" at bounding box center [182, 174] width 12 height 5
click at [187, 243] on span "Aplams" at bounding box center [196, 244] width 41 height 5
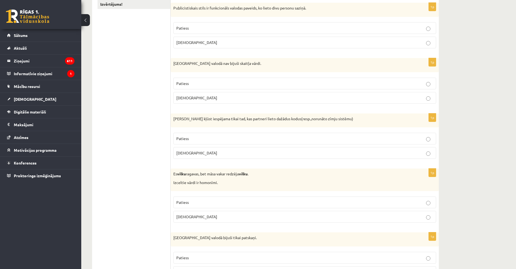
scroll to position [163, 0]
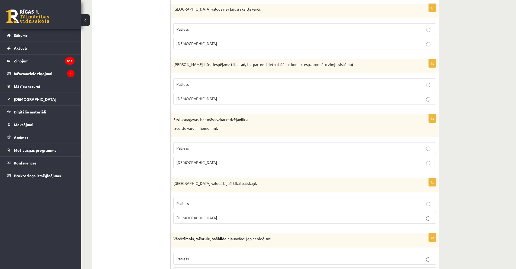
click at [199, 151] on p "Patiess" at bounding box center [304, 148] width 257 height 6
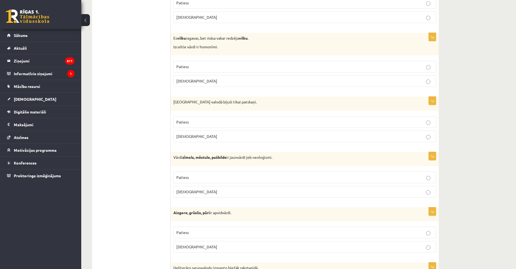
scroll to position [271, 0]
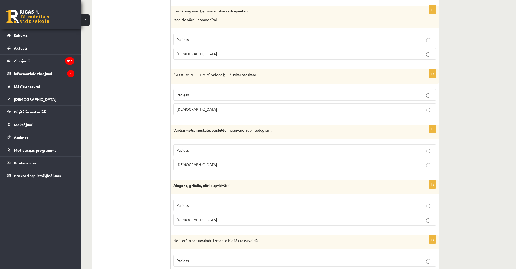
click at [180, 146] on label "Patiess" at bounding box center [304, 150] width 263 height 12
click at [178, 152] on span "Patiess" at bounding box center [182, 149] width 12 height 5
click at [182, 204] on span "Patiess" at bounding box center [182, 204] width 12 height 5
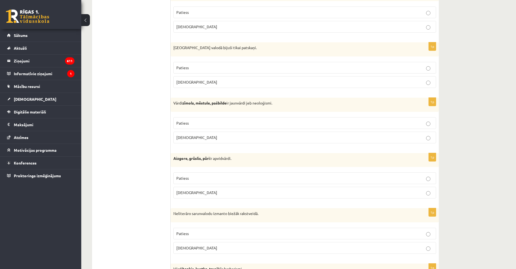
click at [188, 182] on label "Patiess" at bounding box center [304, 178] width 263 height 12
click at [185, 245] on p "Aplams" at bounding box center [304, 248] width 257 height 6
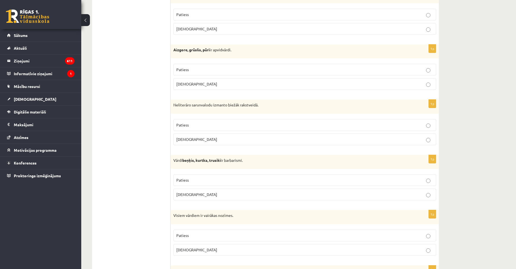
scroll to position [434, 0]
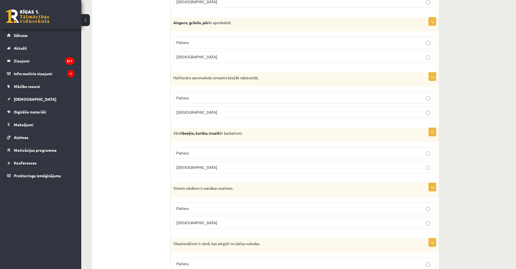
click at [192, 154] on p "Patiess" at bounding box center [304, 153] width 257 height 6
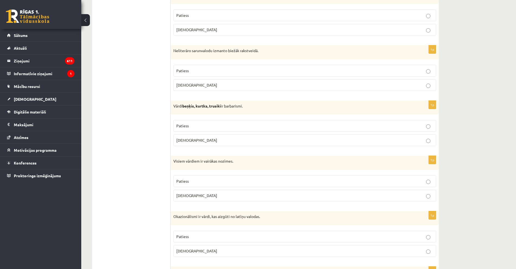
click at [185, 199] on label "Aplams" at bounding box center [304, 195] width 263 height 12
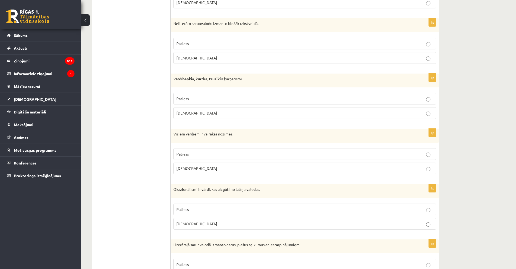
click at [187, 224] on span "Aplams" at bounding box center [196, 223] width 41 height 5
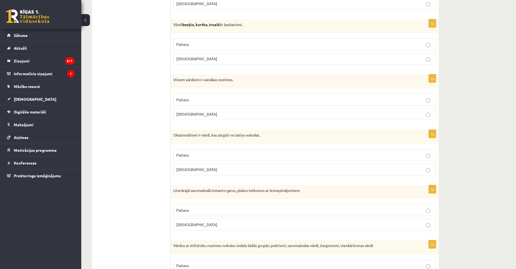
scroll to position [569, 0]
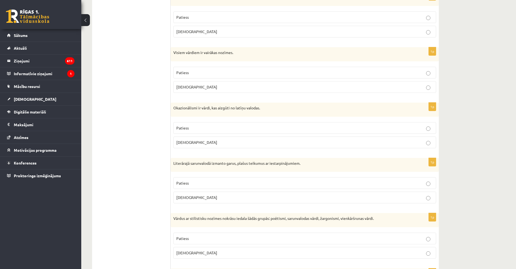
click at [185, 184] on span "Patiess" at bounding box center [182, 182] width 12 height 5
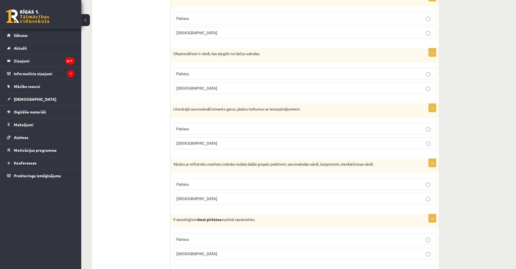
click at [188, 183] on span "Patiess" at bounding box center [182, 183] width 12 height 5
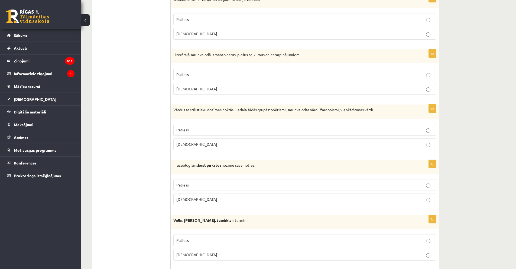
click at [198, 200] on p "Aplams" at bounding box center [304, 199] width 257 height 6
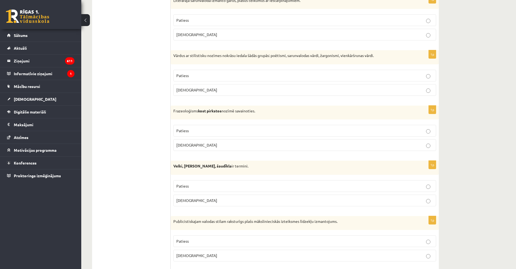
click at [230, 200] on p "Aplams" at bounding box center [304, 200] width 257 height 6
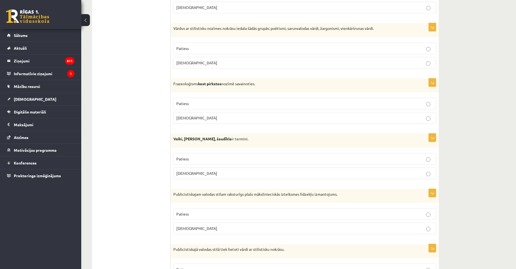
click at [229, 214] on p "Patiess" at bounding box center [304, 214] width 257 height 6
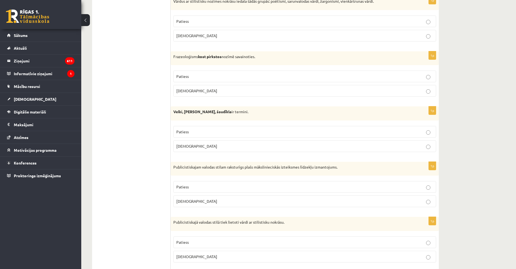
scroll to position [867, 0]
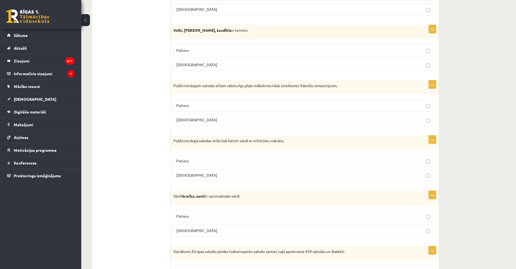
click at [212, 232] on p "Aplams" at bounding box center [304, 230] width 257 height 6
click at [201, 231] on p "Aplams" at bounding box center [304, 230] width 257 height 6
click at [210, 178] on label "Aplams" at bounding box center [304, 175] width 263 height 12
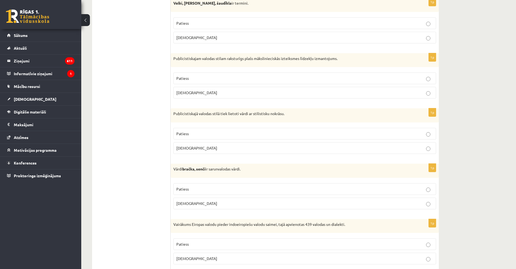
scroll to position [921, 0]
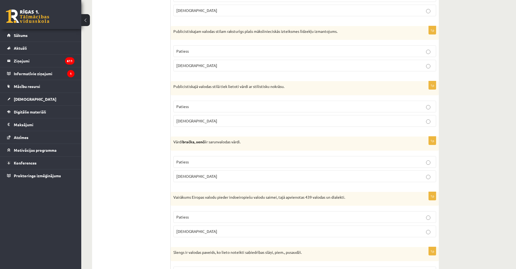
click at [222, 163] on p "Patiess" at bounding box center [304, 162] width 257 height 6
click at [199, 215] on p "Patiess" at bounding box center [304, 217] width 257 height 6
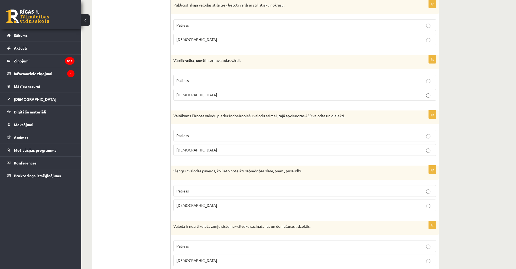
click at [194, 189] on p "Patiess" at bounding box center [304, 191] width 257 height 6
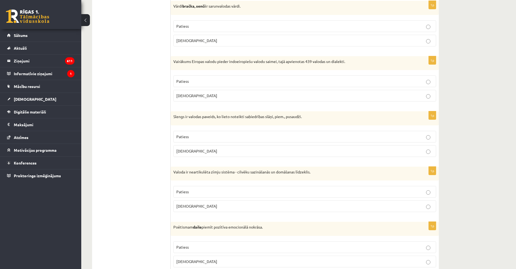
click at [213, 190] on p "Patiess" at bounding box center [304, 192] width 257 height 6
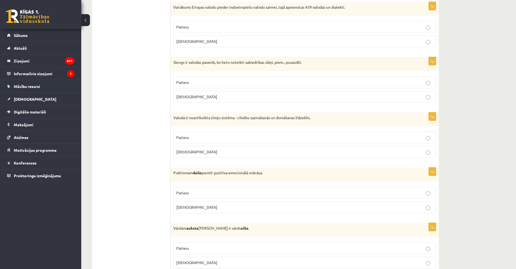
click at [202, 205] on p "Aplams" at bounding box center [304, 207] width 257 height 6
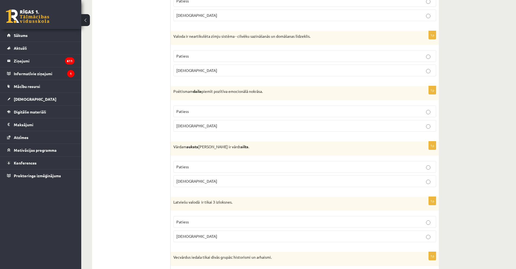
click at [215, 161] on label "Patiess" at bounding box center [304, 167] width 263 height 12
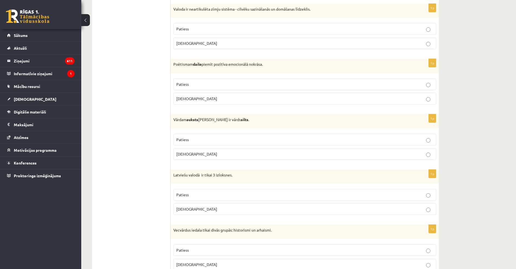
click at [203, 196] on p "Patiess" at bounding box center [304, 195] width 257 height 6
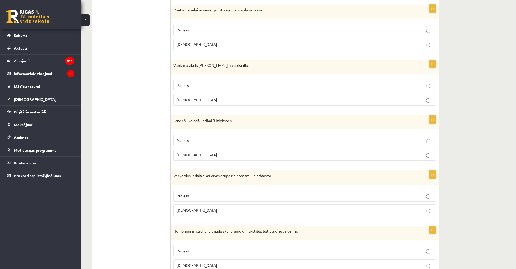
scroll to position [1328, 0]
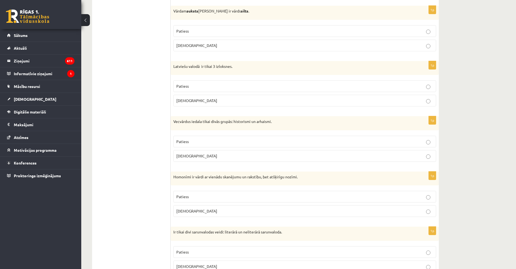
click at [206, 160] on label "Aplams" at bounding box center [304, 156] width 263 height 12
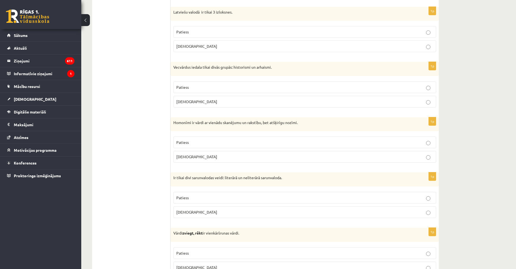
click at [195, 145] on p "Patiess" at bounding box center [304, 142] width 257 height 6
click at [197, 210] on p "Aplams" at bounding box center [304, 212] width 257 height 6
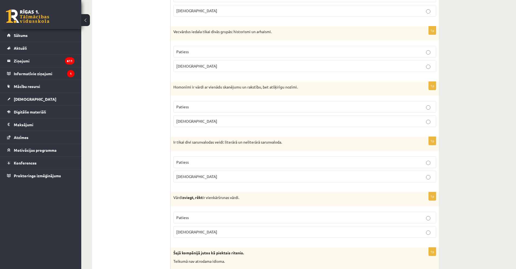
scroll to position [1526, 0]
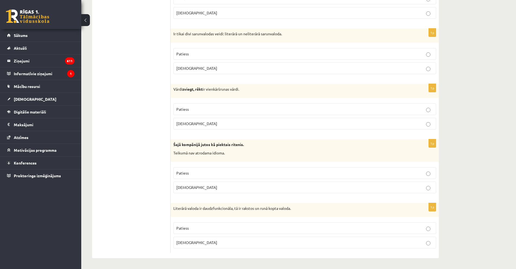
click at [189, 229] on p "Patiess" at bounding box center [304, 228] width 257 height 6
drag, startPoint x: 206, startPoint y: 187, endPoint x: 191, endPoint y: 154, distance: 36.4
click at [205, 187] on p "Aplams" at bounding box center [304, 187] width 257 height 6
drag, startPoint x: 218, startPoint y: 108, endPoint x: 178, endPoint y: 68, distance: 56.5
click at [218, 108] on p "Patiess" at bounding box center [304, 109] width 257 height 6
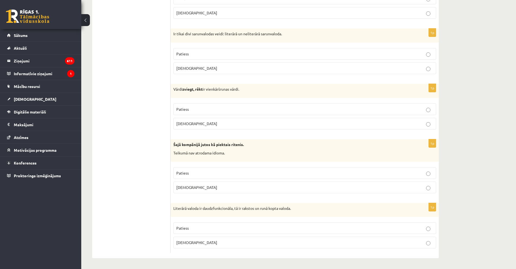
scroll to position [1499, 0]
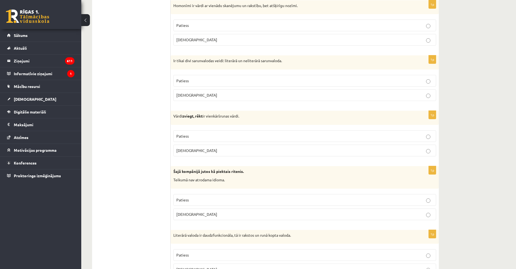
click at [298, 121] on div "Vārdi zviegt, rēkt ir vienkāršrunas vārdi." at bounding box center [305, 118] width 268 height 14
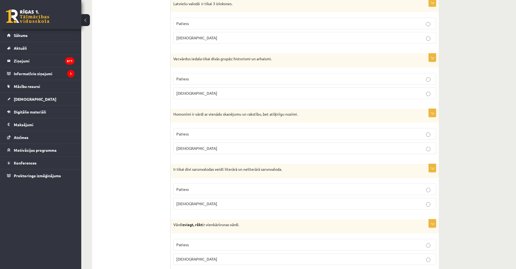
scroll to position [1364, 0]
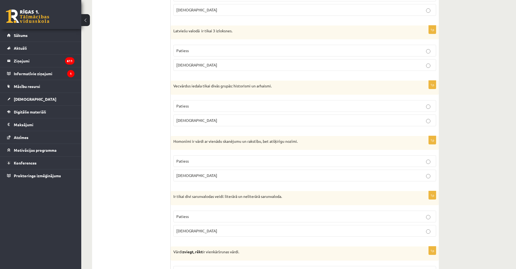
click at [305, 108] on p "Patiess" at bounding box center [304, 106] width 257 height 6
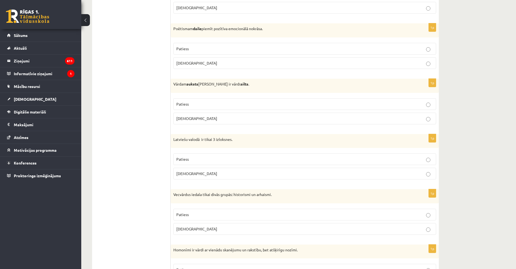
scroll to position [1228, 0]
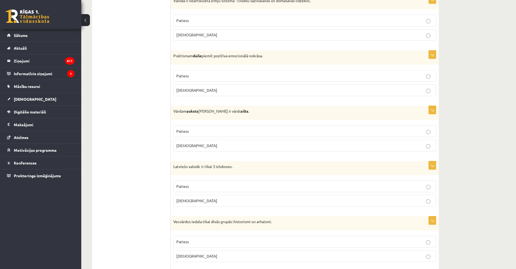
click at [245, 202] on p "Aplams" at bounding box center [304, 201] width 257 height 6
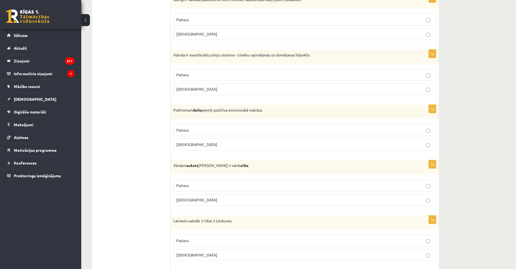
scroll to position [1147, 0]
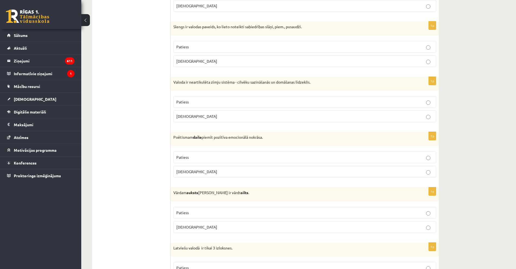
click at [269, 154] on label "Patiess" at bounding box center [304, 157] width 263 height 12
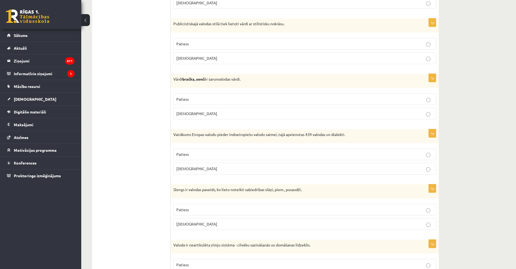
scroll to position [957, 0]
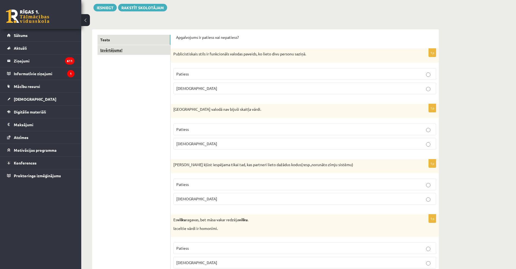
scroll to position [0, 0]
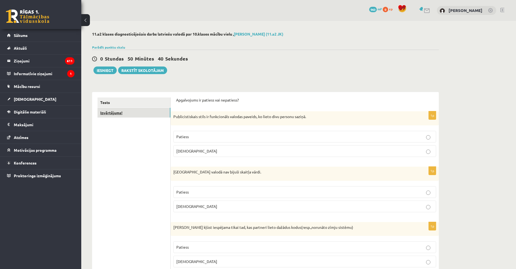
click at [116, 114] on link "Izvērtējums!" at bounding box center [134, 113] width 73 height 10
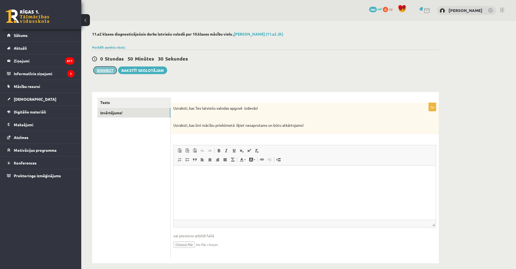
click at [104, 69] on button "Iesniegt" at bounding box center [105, 70] width 23 height 8
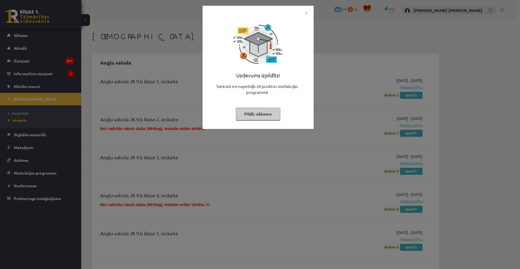
click at [308, 17] on div "Uzdevums izpildīts! Sveicam esi nopelnījis 20 punktus motivācijas programmā Pil…" at bounding box center [258, 71] width 105 height 108
click at [304, 14] on img "Close" at bounding box center [306, 13] width 8 height 8
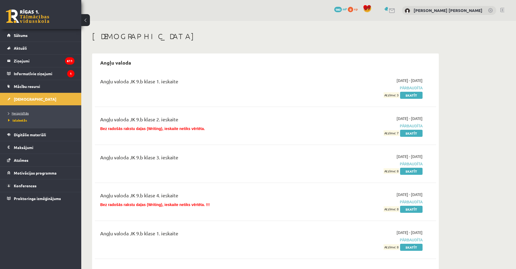
click at [22, 111] on span "Neizpildītās" at bounding box center [18, 113] width 21 height 4
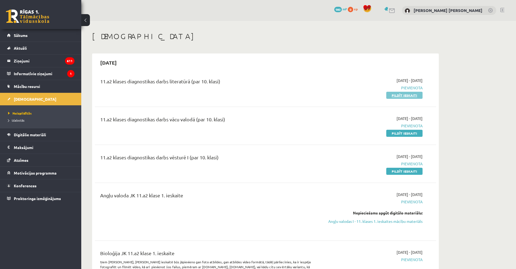
click at [398, 96] on link "Pildīt ieskaiti" at bounding box center [404, 95] width 36 height 7
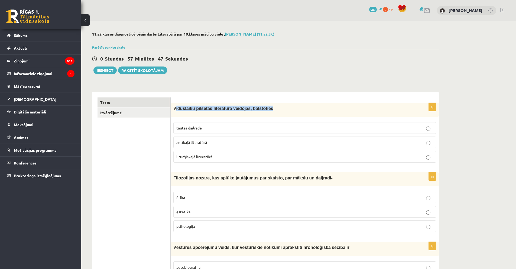
drag, startPoint x: 175, startPoint y: 107, endPoint x: 287, endPoint y: 114, distance: 112.7
click at [288, 114] on div "Viduslaiku pilsētas literatūra veidojās, balstoties" at bounding box center [305, 110] width 268 height 14
click at [250, 109] on span "Viduslaiku pilsētas literatūra veidojās, balstoties" at bounding box center [223, 108] width 100 height 5
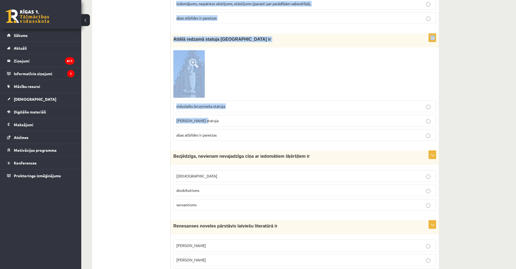
scroll to position [1599, 0]
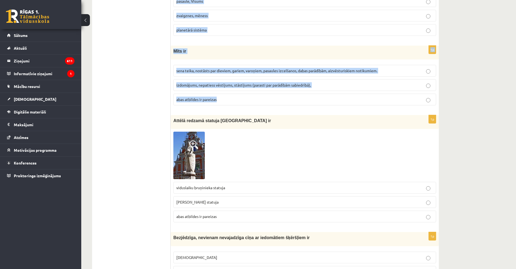
drag, startPoint x: 174, startPoint y: 109, endPoint x: 221, endPoint y: 98, distance: 48.3
copy form "Loremipsum dolorsit ametconsec adipisci, elitseddoe tempor incididu utlabore et…"
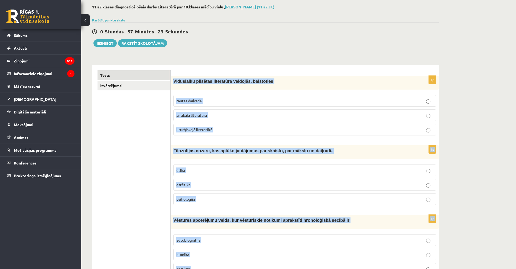
scroll to position [0, 0]
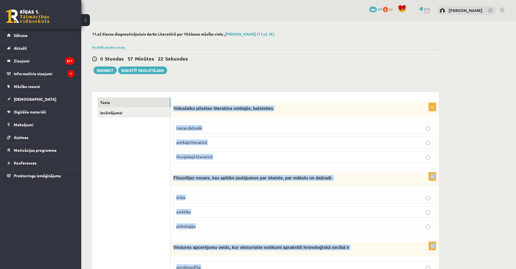
click at [187, 158] on span "liturģiskajā literatūrā" at bounding box center [194, 156] width 36 height 5
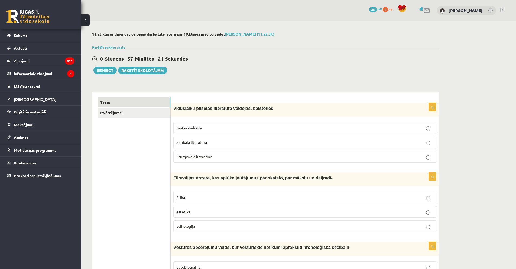
scroll to position [81, 0]
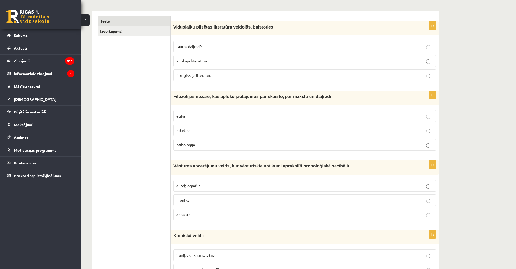
drag, startPoint x: 192, startPoint y: 128, endPoint x: 188, endPoint y: 122, distance: 6.8
click at [191, 128] on p "estētika" at bounding box center [304, 130] width 257 height 6
click at [193, 200] on p "hronika" at bounding box center [304, 200] width 257 height 6
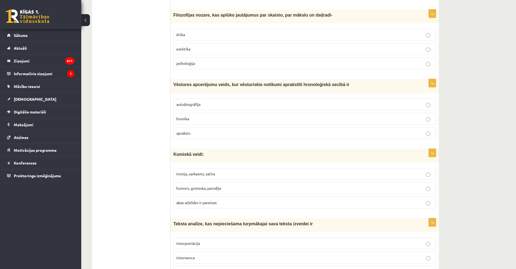
scroll to position [217, 0]
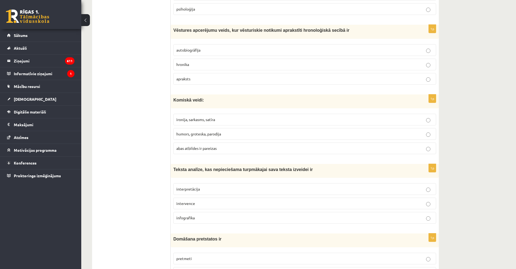
drag, startPoint x: 207, startPoint y: 146, endPoint x: 182, endPoint y: 125, distance: 32.3
click at [207, 146] on span "abas atbildes ir pareizas" at bounding box center [196, 148] width 40 height 5
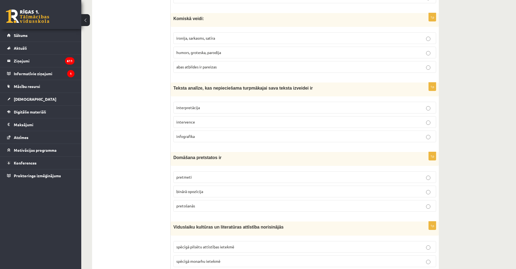
click at [175, 104] on label "interpretācija" at bounding box center [304, 108] width 263 height 12
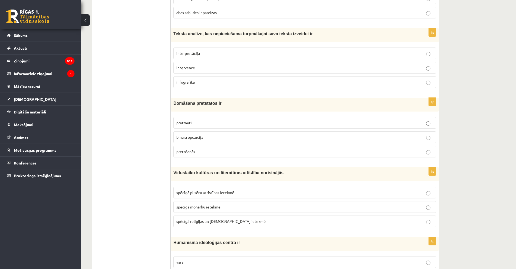
scroll to position [379, 0]
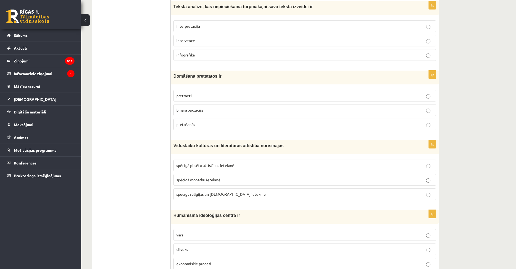
click at [196, 111] on span "binārā opozīcija" at bounding box center [189, 109] width 27 height 5
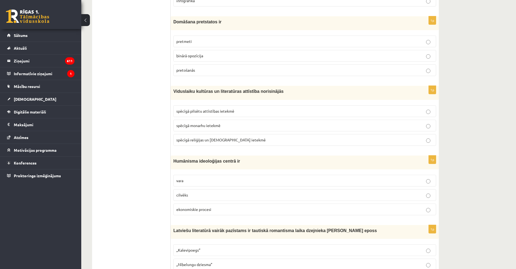
click at [195, 146] on fieldset "spēcīgā pilsētu attīstības ietekmē spēcīgā monarhu ietekmē spēcīgā reliģijas un…" at bounding box center [304, 124] width 263 height 45
click at [193, 142] on p "spēcīgā reliģijas un [DEMOGRAPHIC_DATA] ietekmē" at bounding box center [304, 140] width 257 height 6
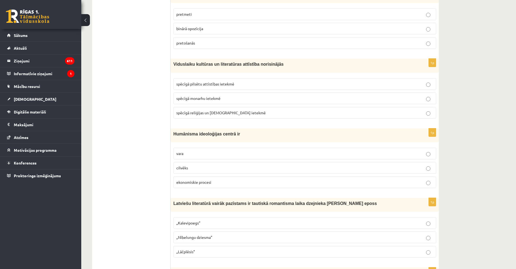
scroll to position [515, 0]
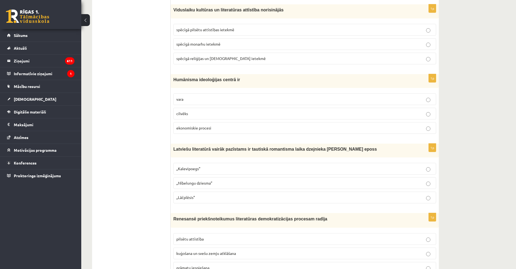
click at [175, 114] on label "cilvēks" at bounding box center [304, 114] width 263 height 12
click at [196, 198] on p "„Lāčplēsis”" at bounding box center [304, 197] width 257 height 6
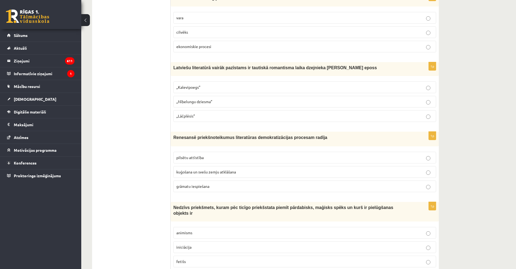
scroll to position [623, 0]
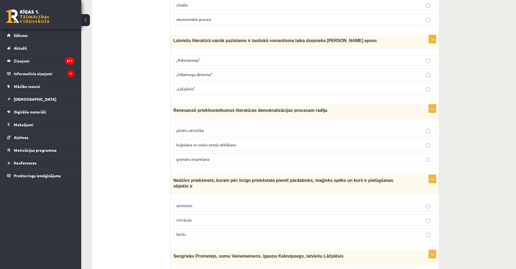
click at [208, 159] on span "grāmatu iespiešana" at bounding box center [192, 158] width 33 height 5
click at [199, 231] on p "fetišs" at bounding box center [304, 234] width 257 height 6
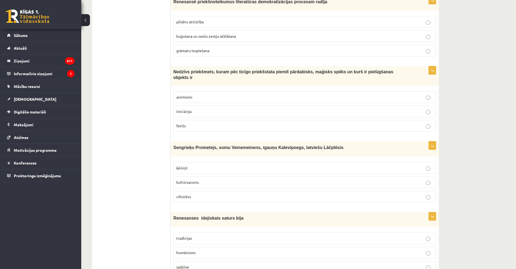
scroll to position [786, 0]
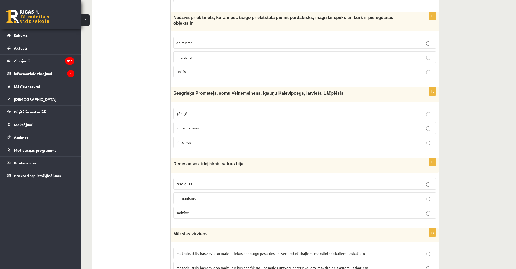
click at [191, 125] on p "kultūrvaronis" at bounding box center [304, 128] width 257 height 6
click at [194, 195] on span "humānisms" at bounding box center [185, 197] width 19 height 5
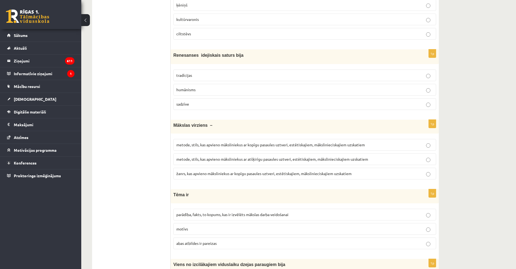
click at [194, 142] on span "metode, stils, kas apvieno māksliniekus ar kopīgu pasaules uztveri, estētiskaji…" at bounding box center [270, 144] width 189 height 5
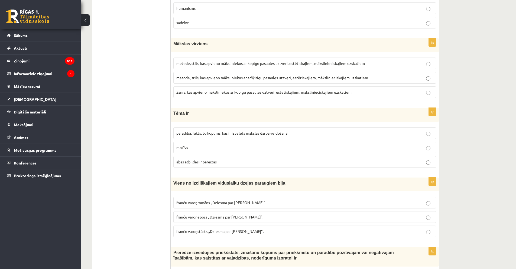
scroll to position [1003, 0]
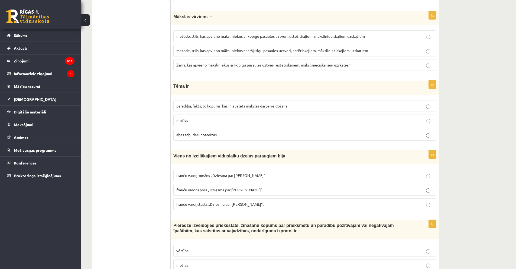
click at [190, 103] on label "parādība, fakts, to kopums, kas ir izvēlēts mākslas darba veidošanai" at bounding box center [304, 106] width 263 height 12
click at [213, 187] on p "franču varoņeposs „Dziesma par [PERSON_NAME]”," at bounding box center [304, 190] width 257 height 6
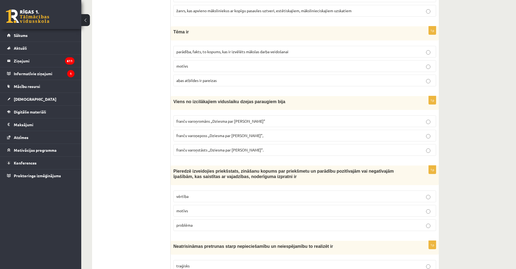
scroll to position [1111, 0]
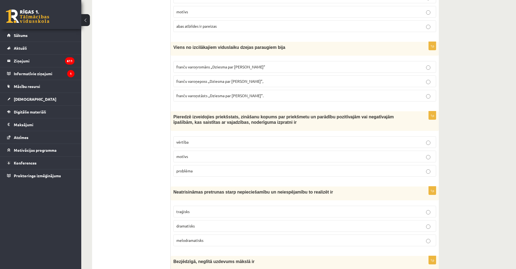
click at [187, 136] on label "vērtība" at bounding box center [304, 142] width 263 height 12
click at [195, 220] on label "dramatisks" at bounding box center [304, 226] width 263 height 12
click at [194, 208] on p "traģisks" at bounding box center [304, 211] width 257 height 6
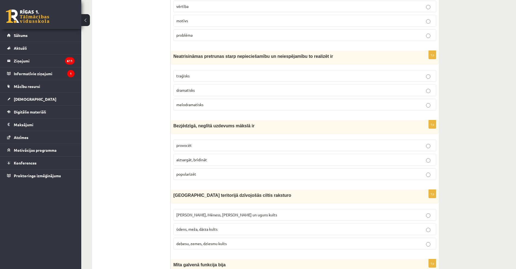
scroll to position [1274, 0]
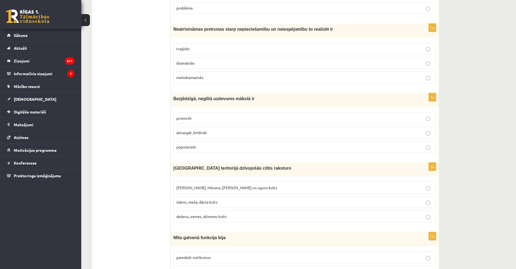
click at [195, 112] on label "provocēt" at bounding box center [304, 118] width 263 height 12
click at [205, 185] on span "[PERSON_NAME], Mēness, [PERSON_NAME] un uguns kults" at bounding box center [226, 187] width 101 height 5
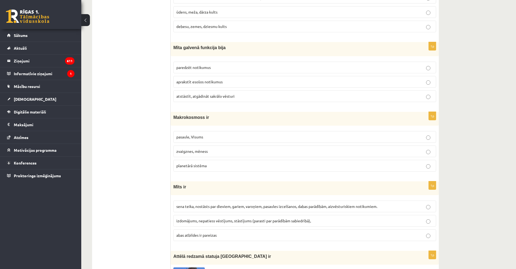
scroll to position [1436, 0]
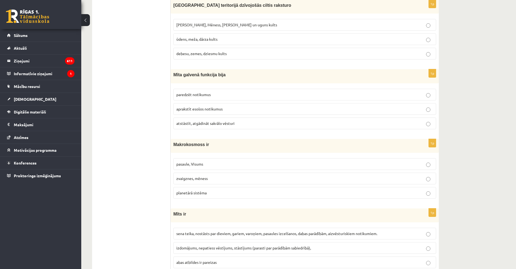
click at [191, 121] on span "atstāstīt, atgādināt sakrālo vēsturi" at bounding box center [205, 123] width 58 height 5
click at [192, 161] on p "pasaule, Visums" at bounding box center [304, 164] width 257 height 6
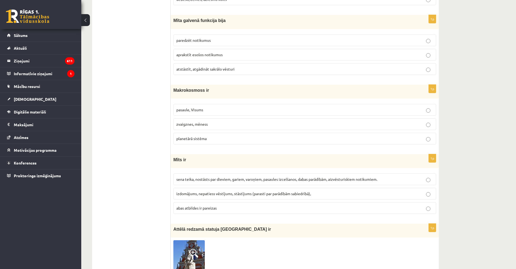
scroll to position [1518, 0]
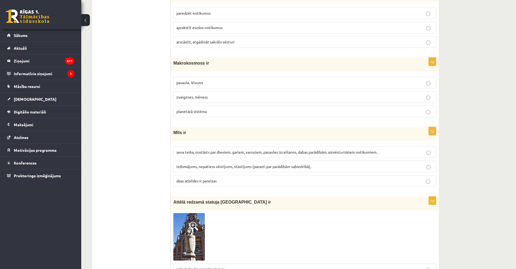
click at [205, 149] on span "sena teika, nostāsts par dieviem, gariem, varoņiem, pasaules izcelšanos, dabas …" at bounding box center [276, 151] width 201 height 5
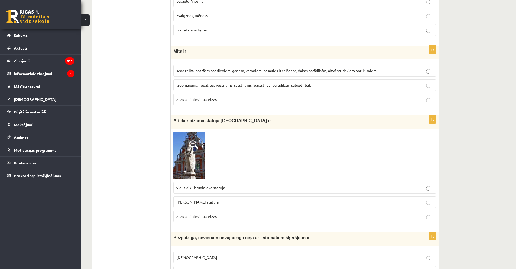
scroll to position [1626, 0]
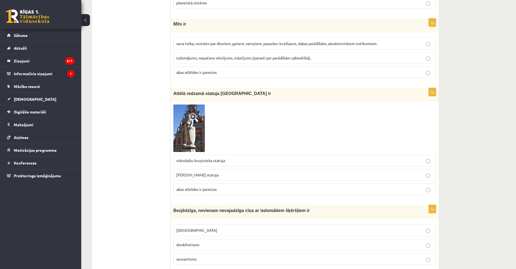
click at [189, 126] on img at bounding box center [188, 127] width 31 height 47
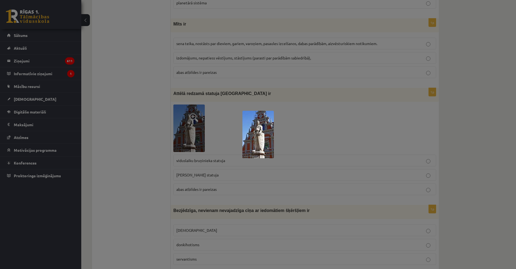
click at [184, 171] on div at bounding box center [258, 134] width 516 height 269
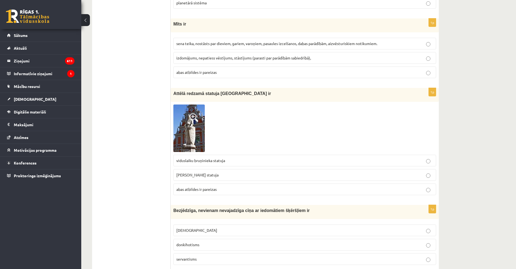
click at [185, 186] on span "abas atbildes ir pareizas" at bounding box center [196, 188] width 40 height 5
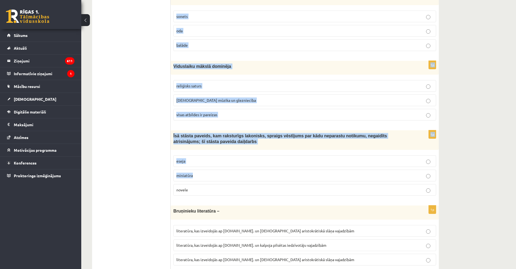
scroll to position [1990, 0]
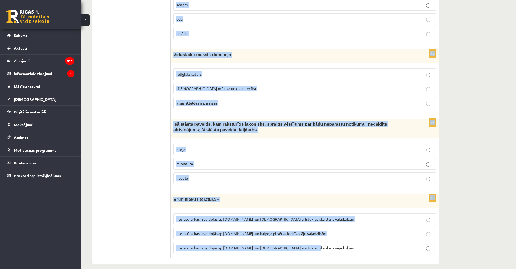
drag, startPoint x: 174, startPoint y: 123, endPoint x: 314, endPoint y: 236, distance: 179.8
copy form "Bezjēdzīga, nevienam nevajadzīga cīņa ar iedomātiem šķēršļiem ir minhauzenisms …"
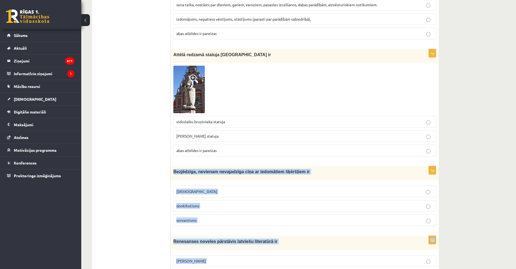
scroll to position [1692, 0]
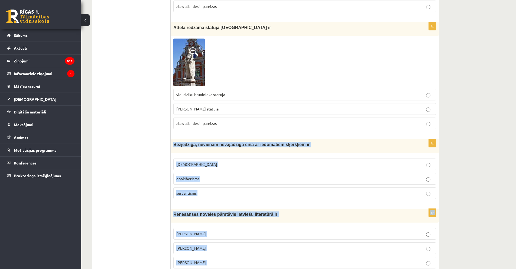
click at [180, 176] on span "donkihotisms" at bounding box center [187, 178] width 23 height 5
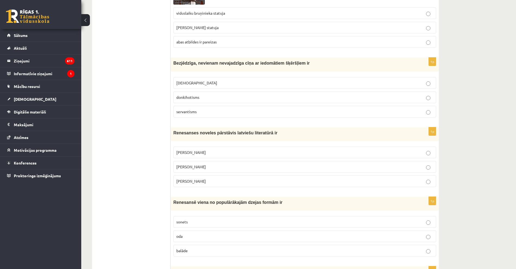
scroll to position [1800, 0]
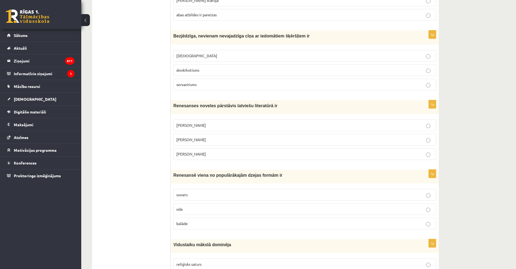
drag, startPoint x: 191, startPoint y: 146, endPoint x: 186, endPoint y: 140, distance: 7.4
click at [189, 148] on label "Jānis Ezeriņš" at bounding box center [304, 154] width 263 height 12
click at [202, 152] on label "Jānis Ezeriņš" at bounding box center [304, 154] width 263 height 12
click at [188, 192] on span "sonets" at bounding box center [181, 194] width 11 height 5
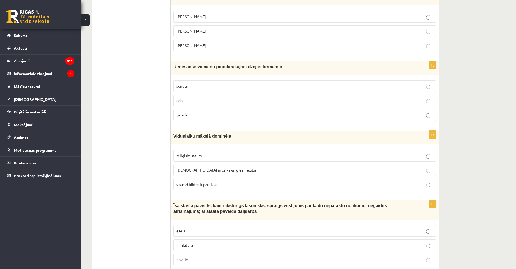
click at [197, 181] on p "visas atbildes ir pareizas" at bounding box center [304, 184] width 257 height 6
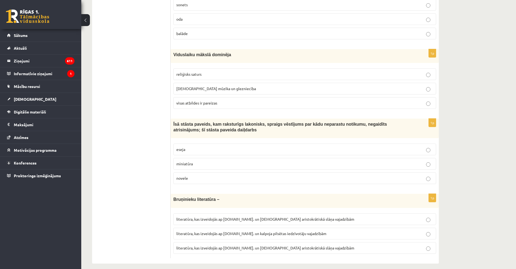
click at [183, 175] on span "novele" at bounding box center [182, 177] width 12 height 5
click at [234, 231] on span "literatūra, kas izveidojās ap 12.gs. un kalpoja pilsētas iedzīvotāju vajadzībām" at bounding box center [251, 233] width 150 height 5
click at [239, 242] on label "literatūra, kas izveidojās ap 12.gs. un kalpoja aristokrātiskā slāņa vajadzībām" at bounding box center [304, 248] width 263 height 12
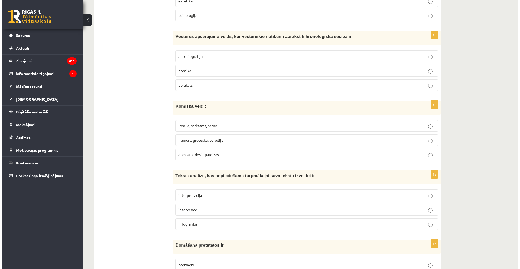
scroll to position [0, 0]
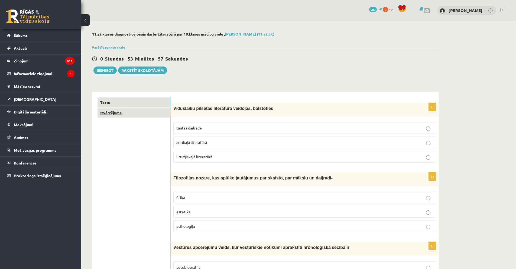
click at [167, 112] on link "Izvērtējums!" at bounding box center [134, 113] width 73 height 10
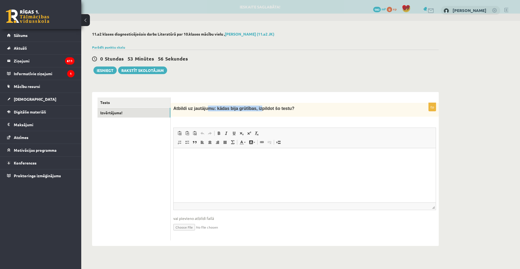
drag, startPoint x: 208, startPoint y: 109, endPoint x: 256, endPoint y: 107, distance: 48.3
click at [256, 107] on span "Atbildi uz jautājumu: kādas bija grūtības, izpildot šo testu?" at bounding box center [233, 108] width 121 height 5
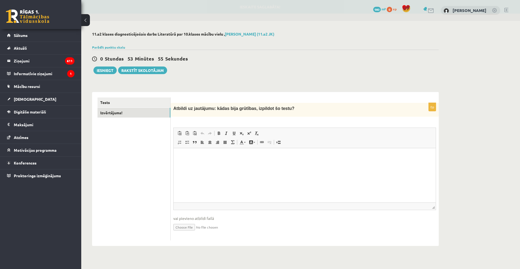
click at [238, 121] on div "0p Atbildi uz jautājumu: kādas bija grūtības, izpildot šo testu? Rich Text Edit…" at bounding box center [305, 171] width 268 height 137
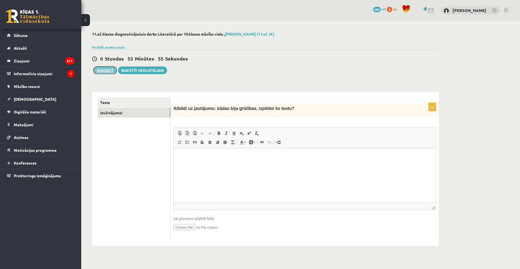
click at [106, 69] on button "Iesniegt" at bounding box center [105, 70] width 23 height 8
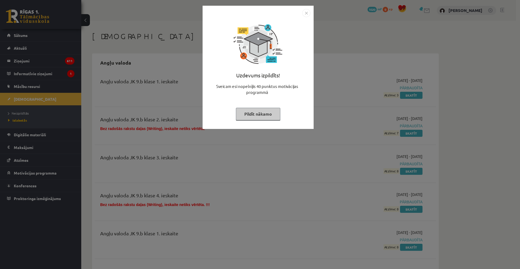
click at [308, 12] on img "Close" at bounding box center [306, 13] width 8 height 8
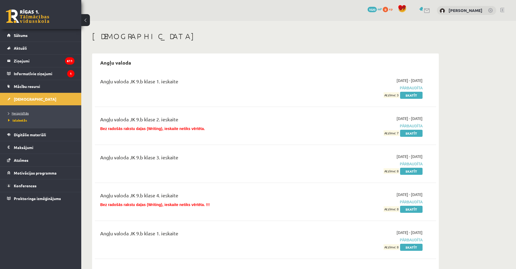
click at [19, 114] on span "Neizpildītās" at bounding box center [18, 113] width 21 height 4
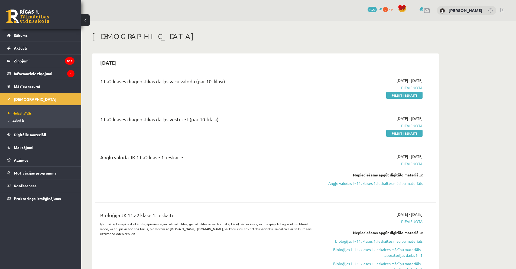
drag, startPoint x: 397, startPoint y: 96, endPoint x: 279, endPoint y: 30, distance: 135.7
click at [397, 96] on link "Pildīt ieskaiti" at bounding box center [404, 95] width 36 height 7
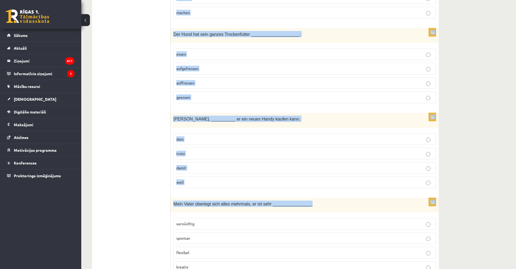
scroll to position [2301, 0]
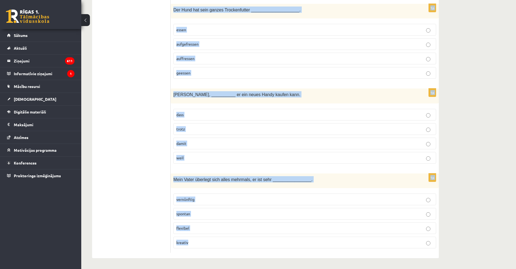
drag, startPoint x: 173, startPoint y: 109, endPoint x: 307, endPoint y: 248, distance: 192.8
copy form "Lor ipsu dol sit amet conse? Adi elitsedd eiusm Temporin ut Laboreet. Dol magna…"
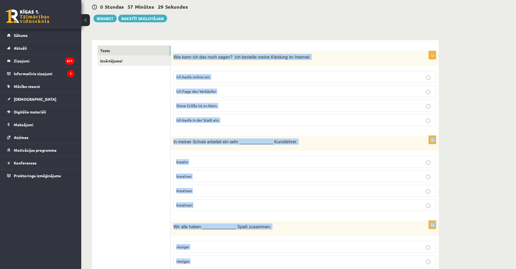
scroll to position [0, 0]
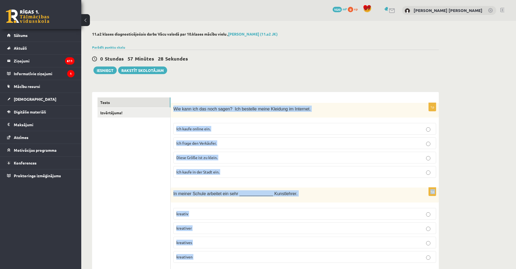
click at [184, 128] on span "Ich kaufe online ein." at bounding box center [193, 128] width 34 height 5
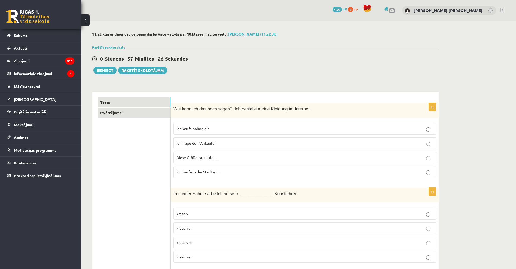
scroll to position [54, 0]
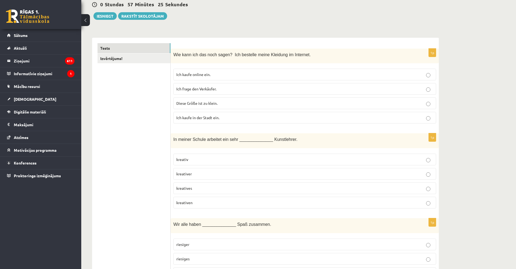
drag, startPoint x: 183, startPoint y: 174, endPoint x: 181, endPoint y: 163, distance: 11.0
click at [183, 174] on span "kreativer" at bounding box center [183, 173] width 15 height 5
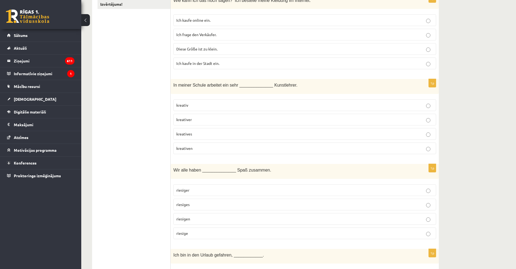
scroll to position [136, 0]
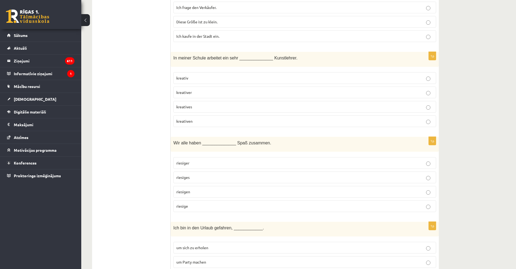
click at [197, 192] on p "riesigen" at bounding box center [304, 192] width 257 height 6
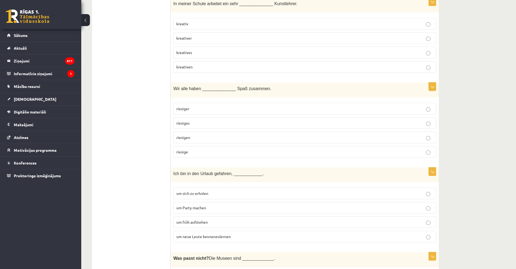
scroll to position [217, 0]
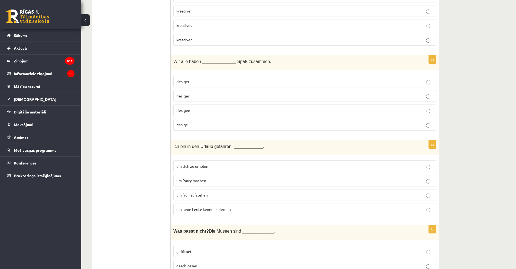
click at [188, 208] on span "um neue Leute kennenzulernen" at bounding box center [203, 209] width 54 height 5
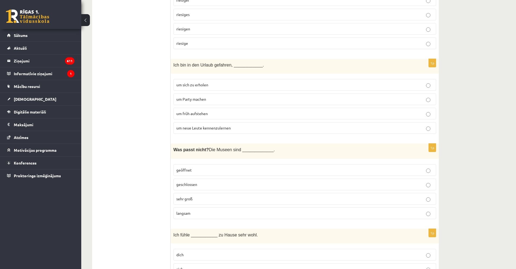
click at [184, 129] on span "um neue Leute kennenzulernen" at bounding box center [203, 127] width 54 height 5
click at [202, 211] on p "langsam" at bounding box center [304, 213] width 257 height 6
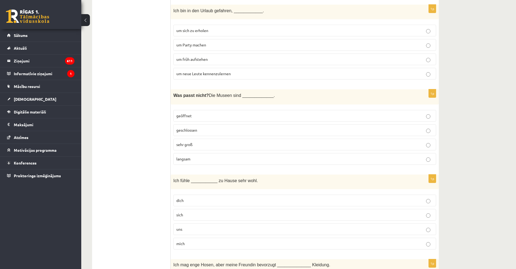
click at [191, 243] on p "mich" at bounding box center [304, 243] width 257 height 6
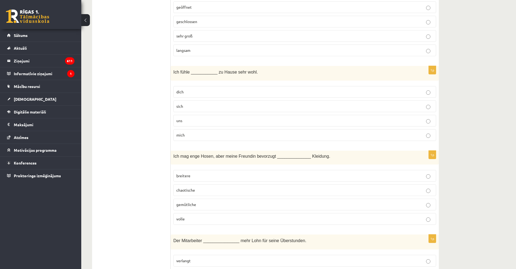
scroll to position [488, 0]
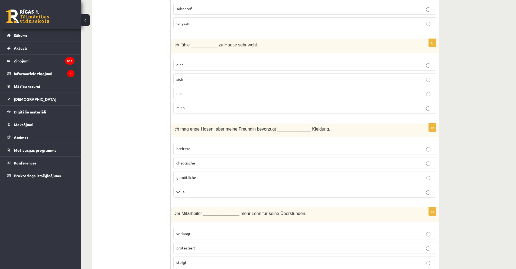
click at [181, 179] on span "gemütliche" at bounding box center [186, 177] width 20 height 5
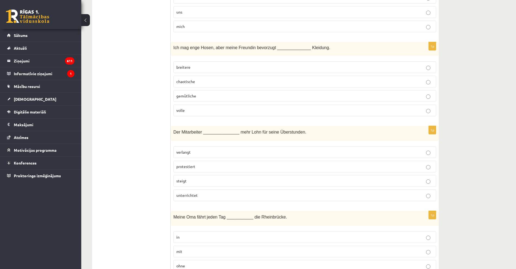
scroll to position [596, 0]
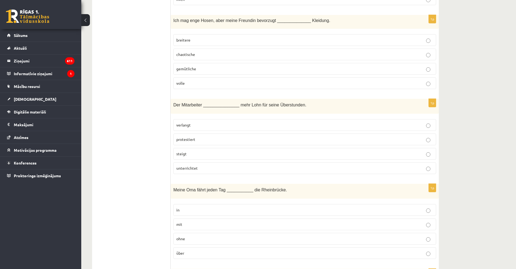
click at [184, 125] on span "verlangt" at bounding box center [183, 124] width 14 height 5
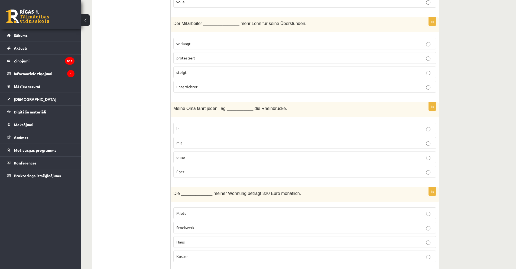
click at [204, 170] on p "über" at bounding box center [304, 172] width 257 height 6
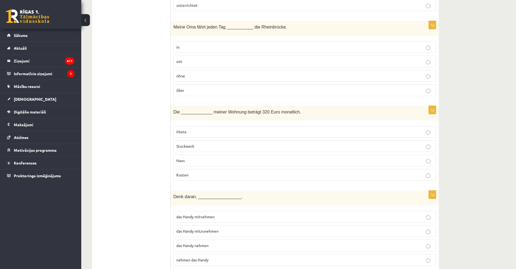
click at [192, 129] on p "Miete" at bounding box center [304, 132] width 257 height 6
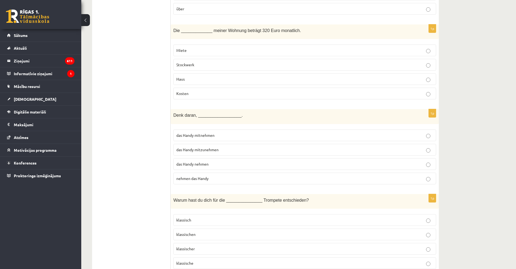
scroll to position [894, 0]
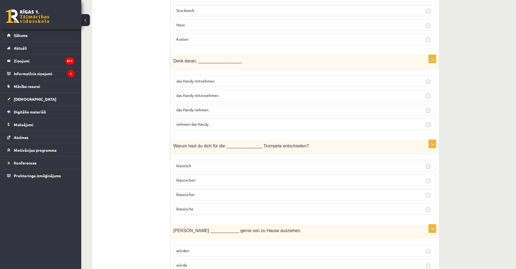
click at [185, 93] on span "das Handy mitzunehmen" at bounding box center [197, 95] width 42 height 5
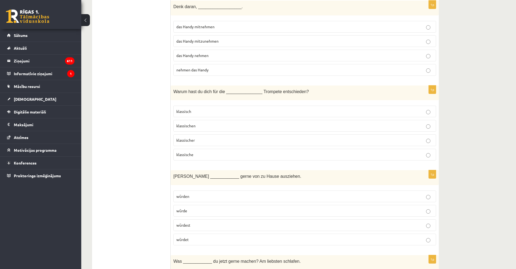
scroll to position [976, 0]
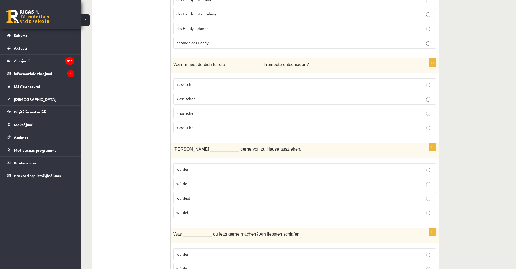
click at [181, 97] on span "klassischen" at bounding box center [185, 98] width 19 height 5
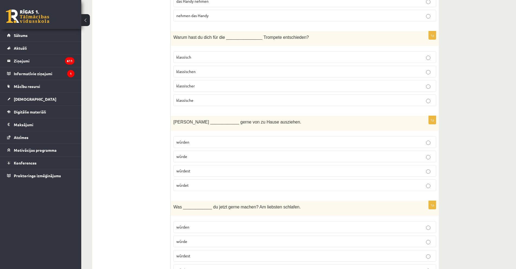
click at [192, 156] on p "würde" at bounding box center [304, 156] width 257 height 6
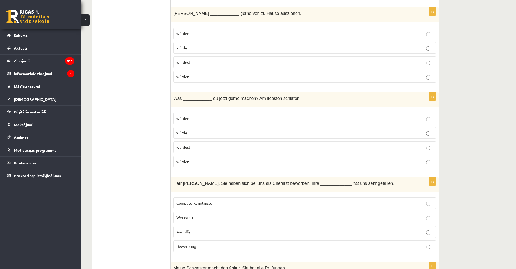
scroll to position [1138, 0]
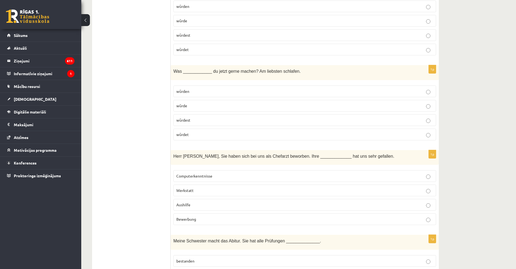
click at [194, 117] on p "würdest" at bounding box center [304, 120] width 257 height 6
click at [201, 215] on label "Bewerbung" at bounding box center [304, 219] width 263 height 12
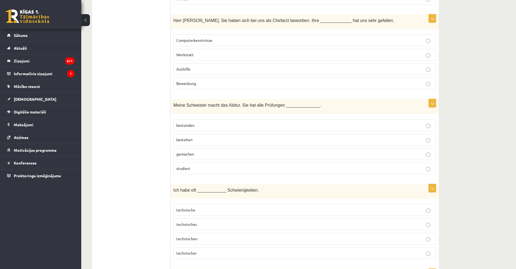
scroll to position [1328, 0]
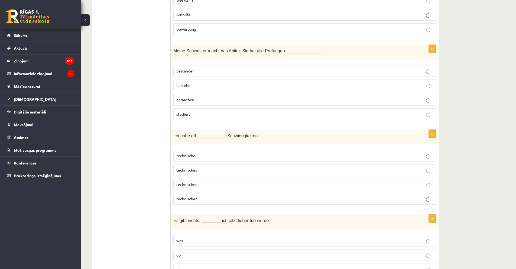
click at [194, 72] on span "bestanden" at bounding box center [185, 70] width 18 height 5
click at [204, 157] on p "technische" at bounding box center [304, 156] width 257 height 6
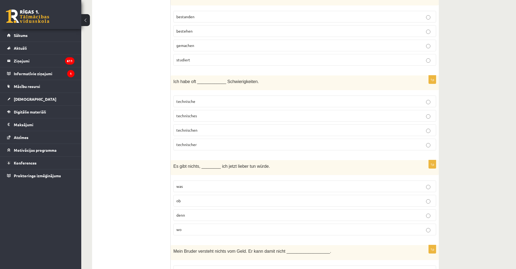
click at [189, 190] on label "was" at bounding box center [304, 186] width 263 height 12
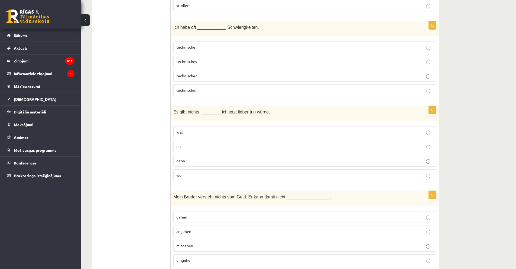
scroll to position [1464, 0]
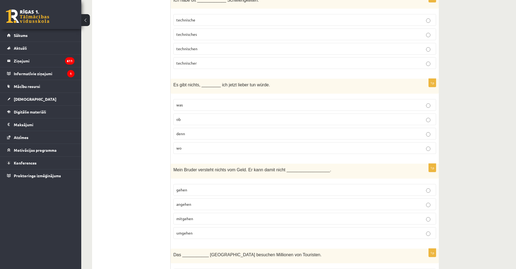
click at [214, 233] on p "umgehen" at bounding box center [304, 233] width 257 height 6
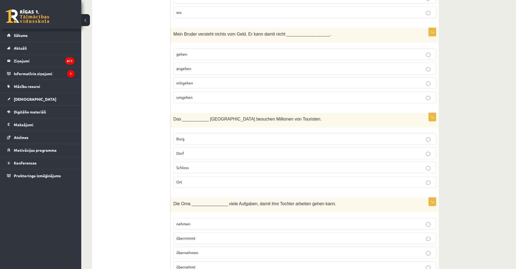
scroll to position [1626, 0]
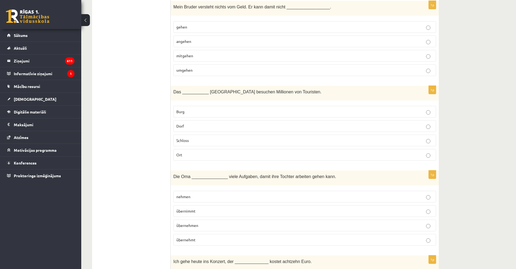
drag, startPoint x: 194, startPoint y: 146, endPoint x: 193, endPoint y: 143, distance: 3.4
click at [194, 146] on fieldset "Burg Dorf Schloss Ort" at bounding box center [304, 132] width 263 height 59
click at [193, 143] on label "Schloss" at bounding box center [304, 140] width 263 height 12
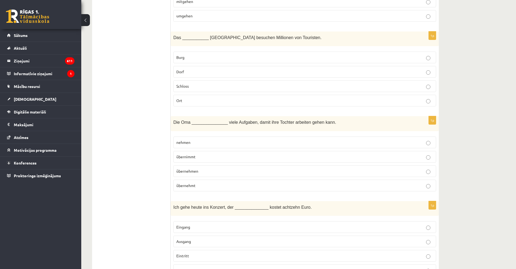
click at [180, 154] on span "übernimmt" at bounding box center [185, 156] width 19 height 5
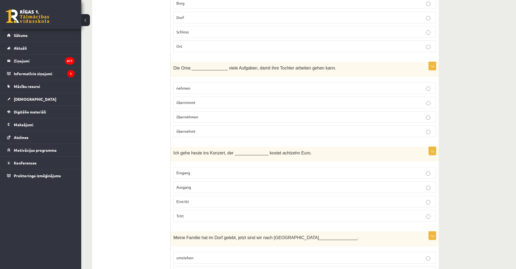
click at [202, 203] on p "Eintritt" at bounding box center [304, 201] width 257 height 6
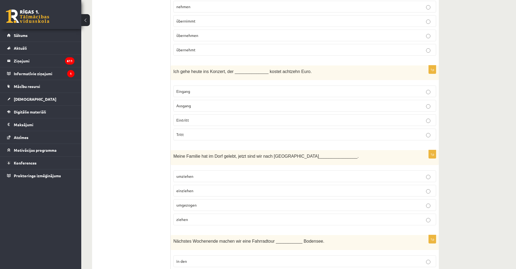
click at [204, 204] on p "umgezogen" at bounding box center [304, 205] width 257 height 6
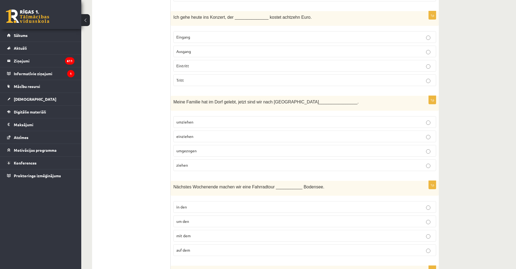
scroll to position [1897, 0]
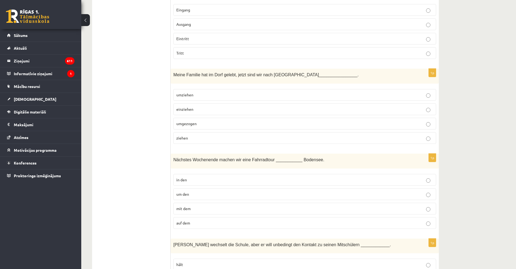
click at [186, 197] on label "um den" at bounding box center [304, 194] width 263 height 12
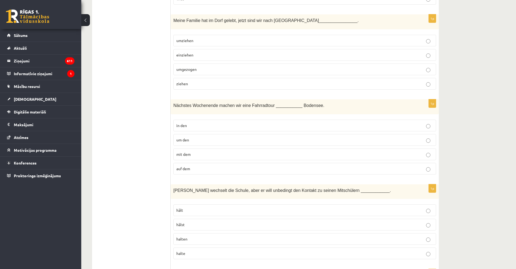
click at [191, 242] on label "halten" at bounding box center [304, 239] width 263 height 12
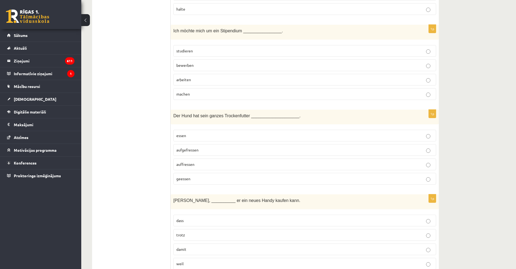
scroll to position [2168, 0]
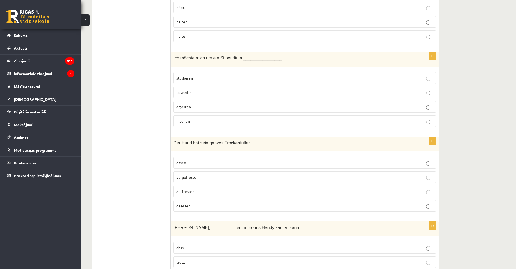
click at [190, 98] on fieldset "studieren bewerben arbeiten machen" at bounding box center [304, 98] width 263 height 59
click at [188, 94] on span "bewerben" at bounding box center [184, 92] width 17 height 5
click at [201, 181] on label "aufgefressen" at bounding box center [304, 177] width 263 height 12
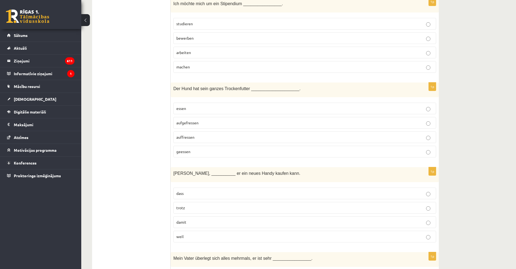
click at [193, 224] on p "damit" at bounding box center [304, 222] width 257 height 6
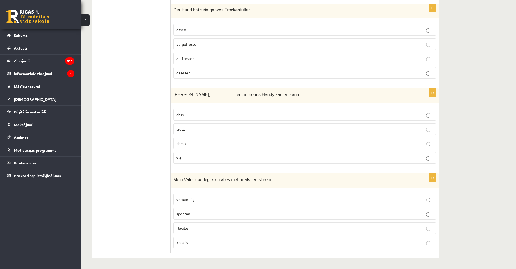
click at [204, 194] on label "vernünftig" at bounding box center [304, 199] width 263 height 12
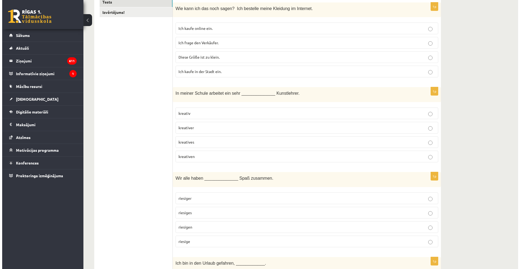
scroll to position [0, 0]
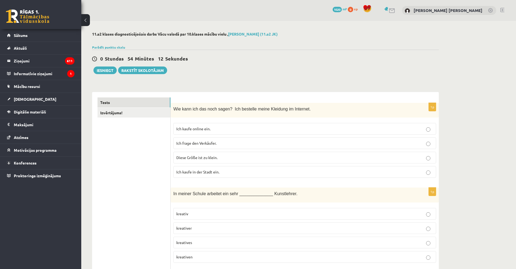
click at [171, 116] on div "Wie kann ich das noch sagen? Ich bestelle meine Kleidung im Internet." at bounding box center [305, 110] width 268 height 15
click at [165, 116] on link "Izvērtējums!" at bounding box center [134, 113] width 73 height 10
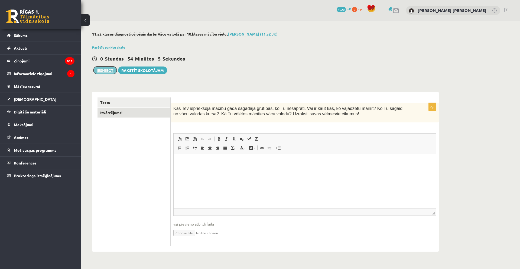
click at [105, 72] on button "Iesniegt" at bounding box center [105, 70] width 23 height 8
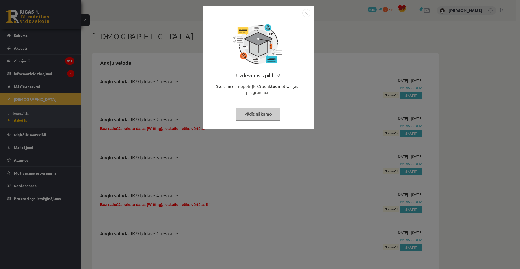
click at [304, 12] on img "Close" at bounding box center [306, 13] width 8 height 8
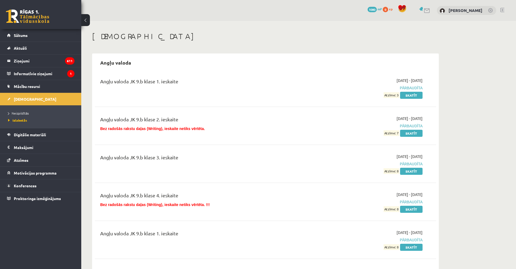
click at [368, 7] on span "1080" at bounding box center [372, 9] width 9 height 5
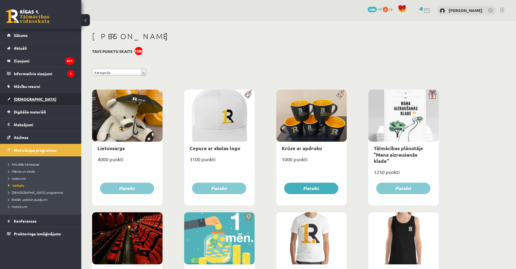
click at [37, 103] on link "[DEMOGRAPHIC_DATA]" at bounding box center [40, 99] width 67 height 12
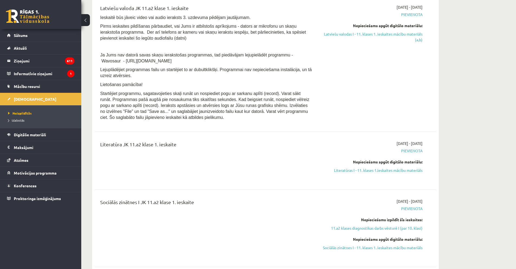
scroll to position [461, 0]
